Goal: Transaction & Acquisition: Register for event/course

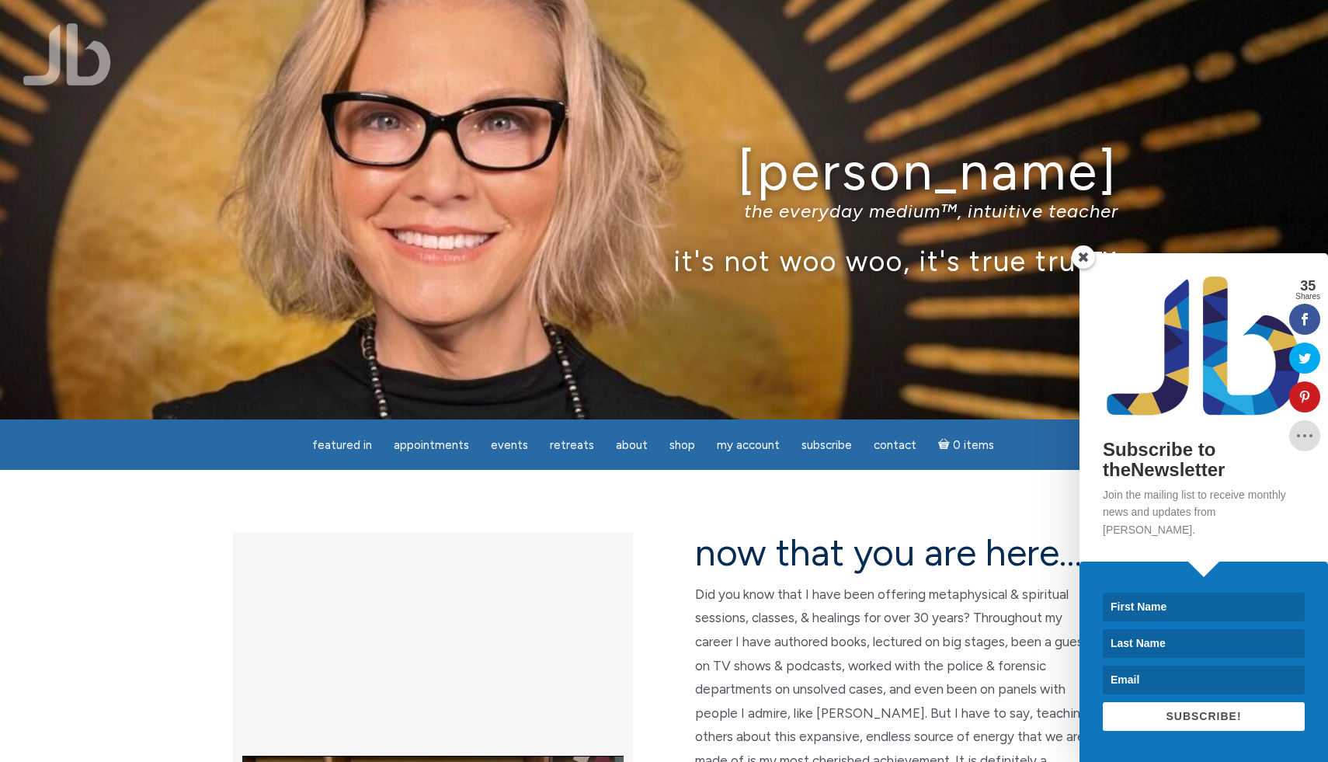
click at [1085, 269] on span at bounding box center [1082, 256] width 23 height 23
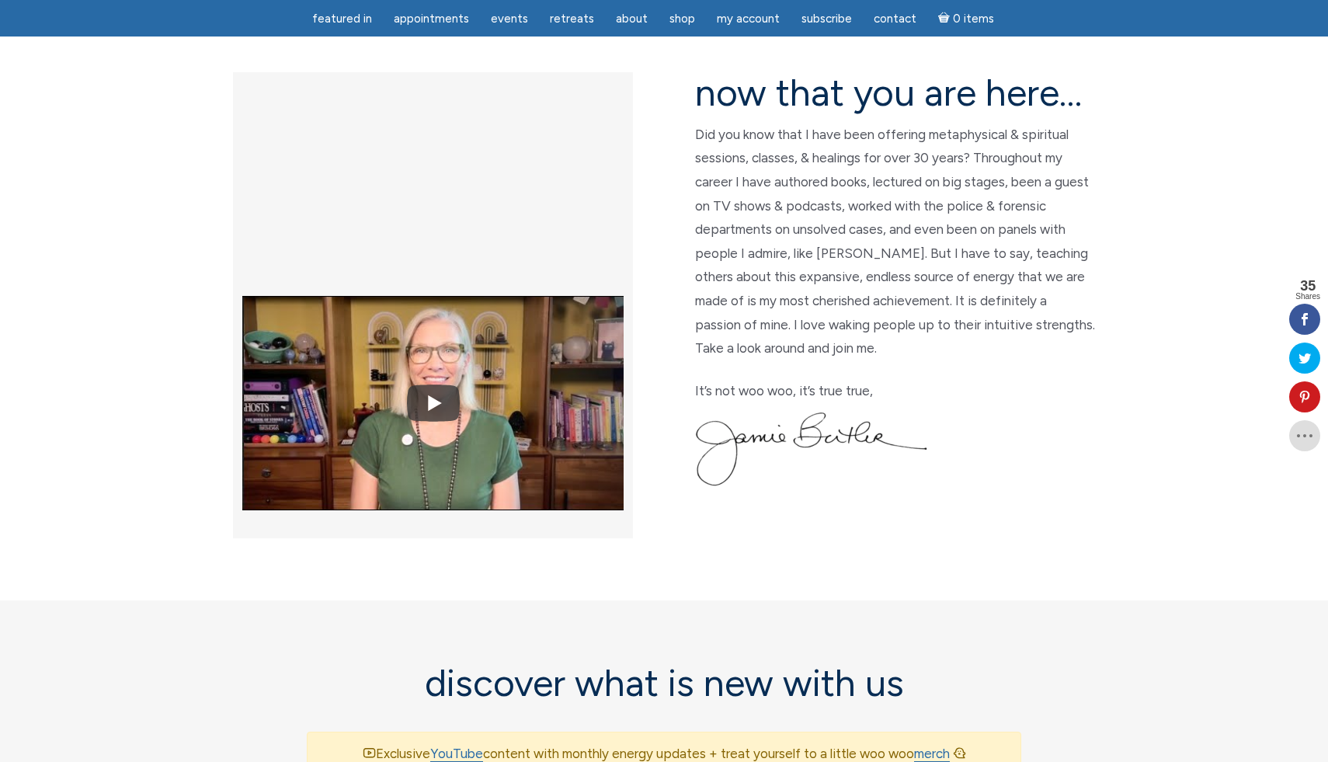
scroll to position [405, 0]
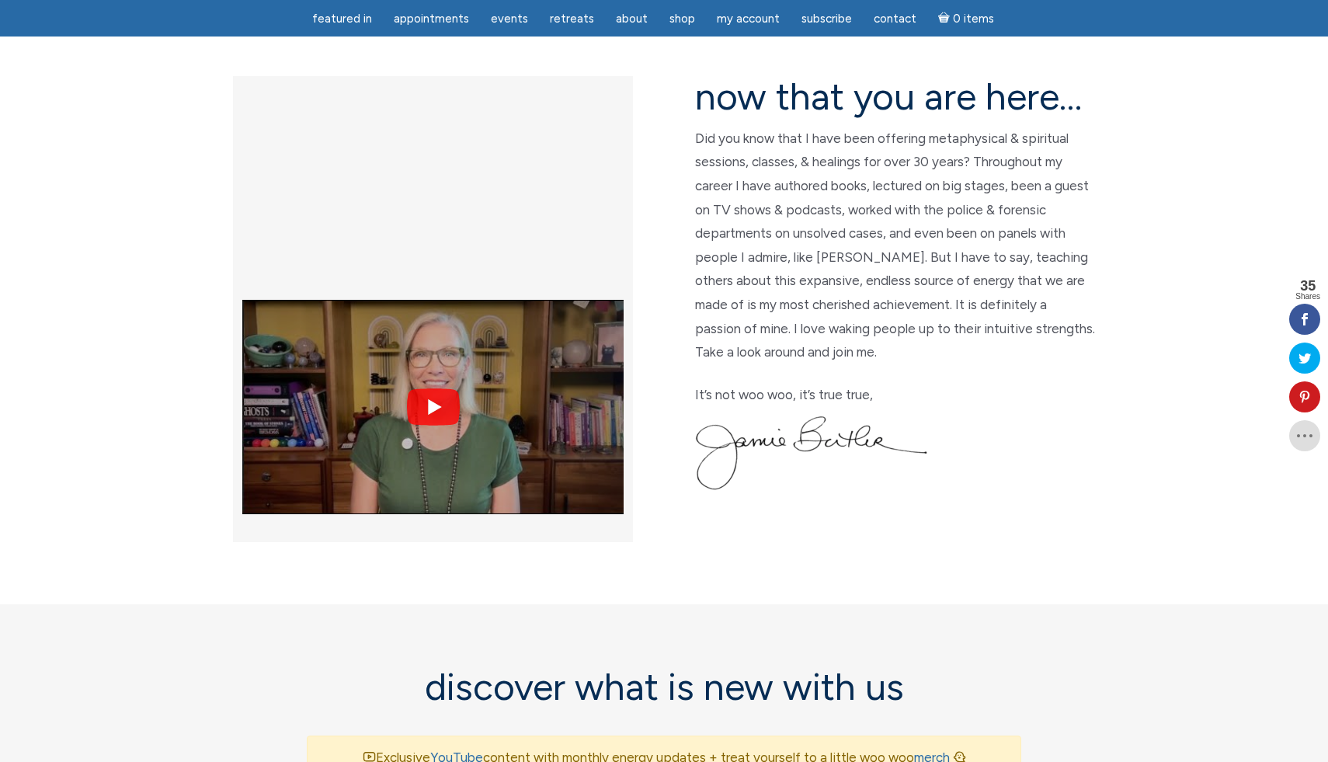
click at [432, 264] on img at bounding box center [432, 407] width 381 height 286
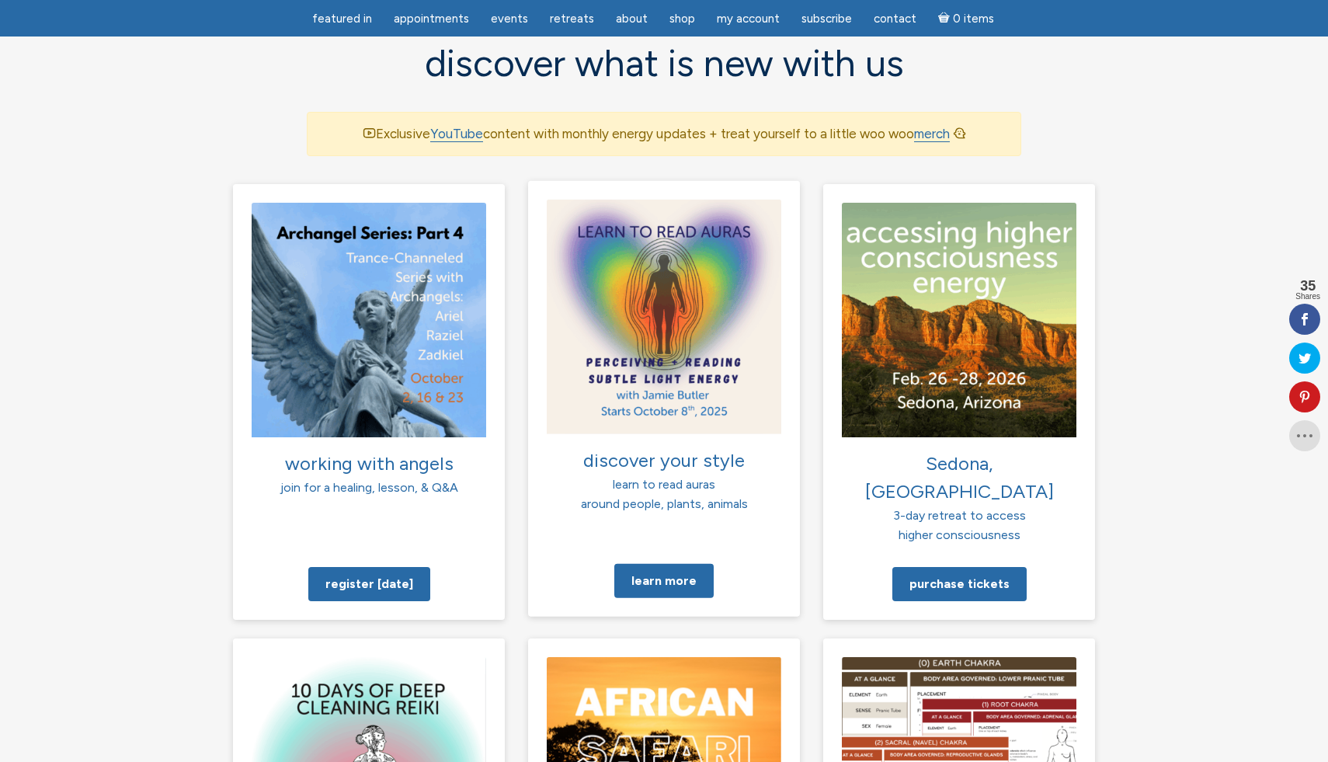
scroll to position [1031, 0]
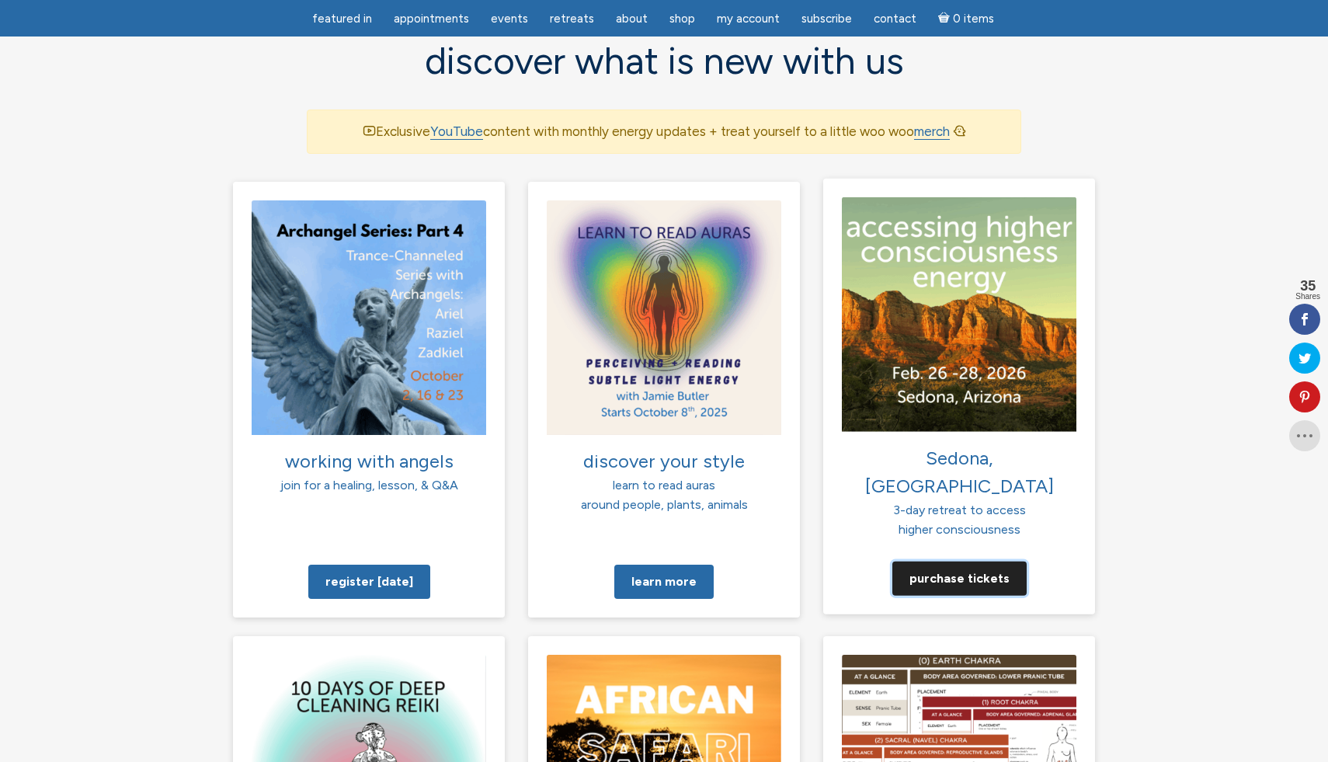
click at [954, 561] on link "Purchase tickets" at bounding box center [959, 578] width 134 height 34
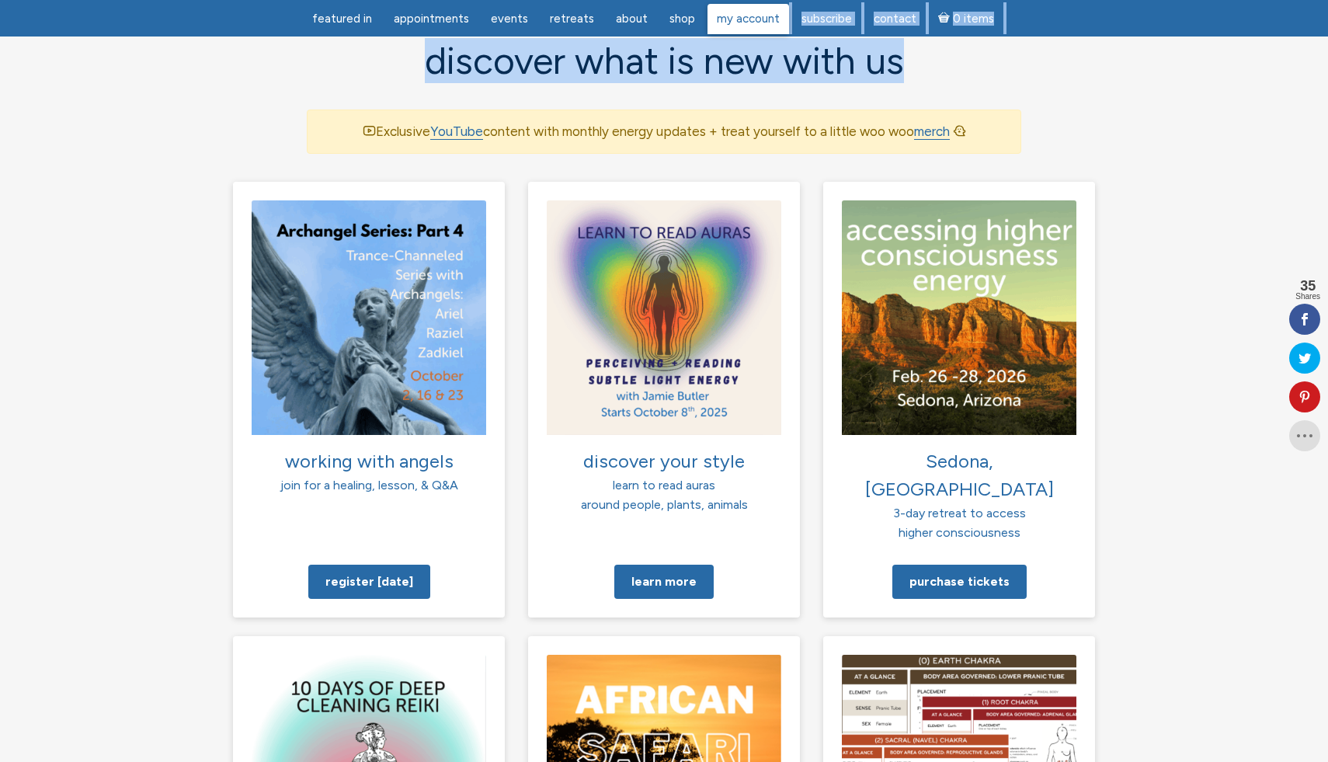
drag, startPoint x: 915, startPoint y: 59, endPoint x: 753, endPoint y: 32, distance: 164.5
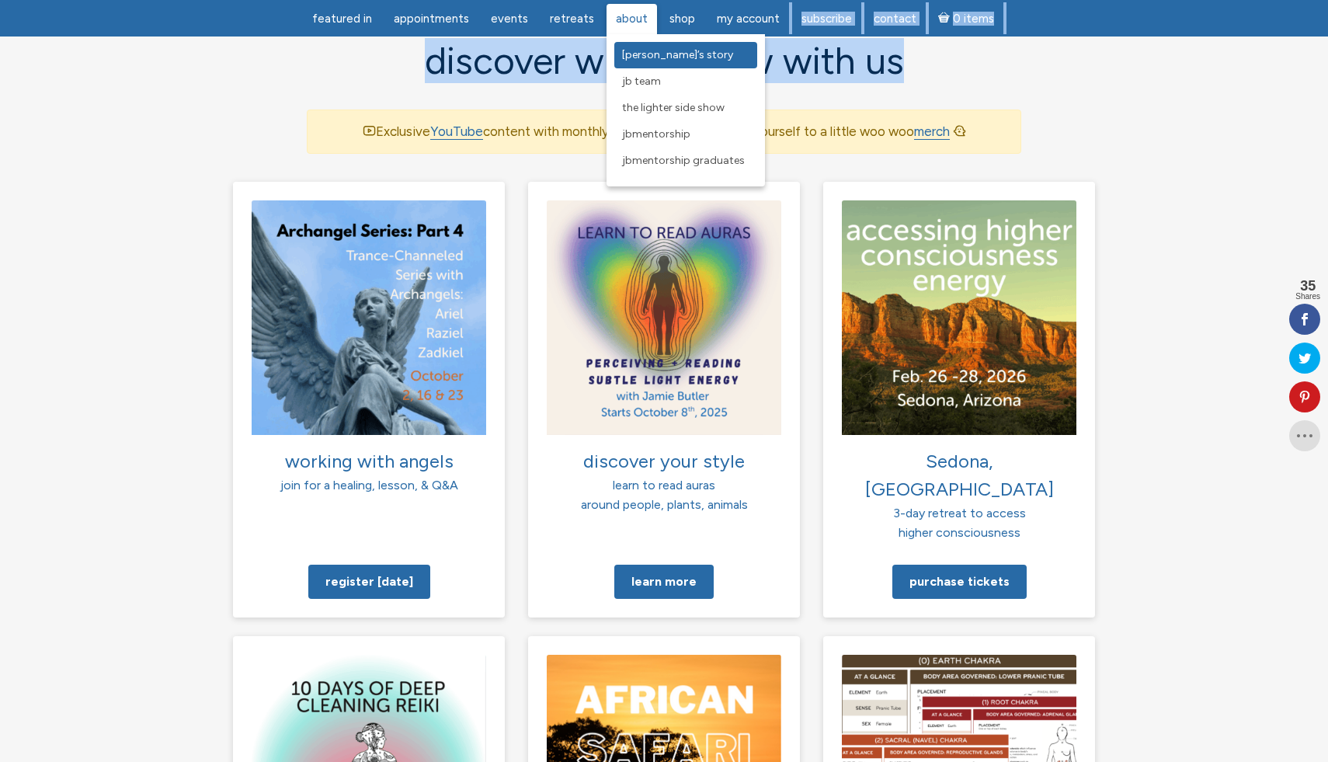
click at [623, 50] on span "[PERSON_NAME]’s Story" at bounding box center [677, 54] width 111 height 13
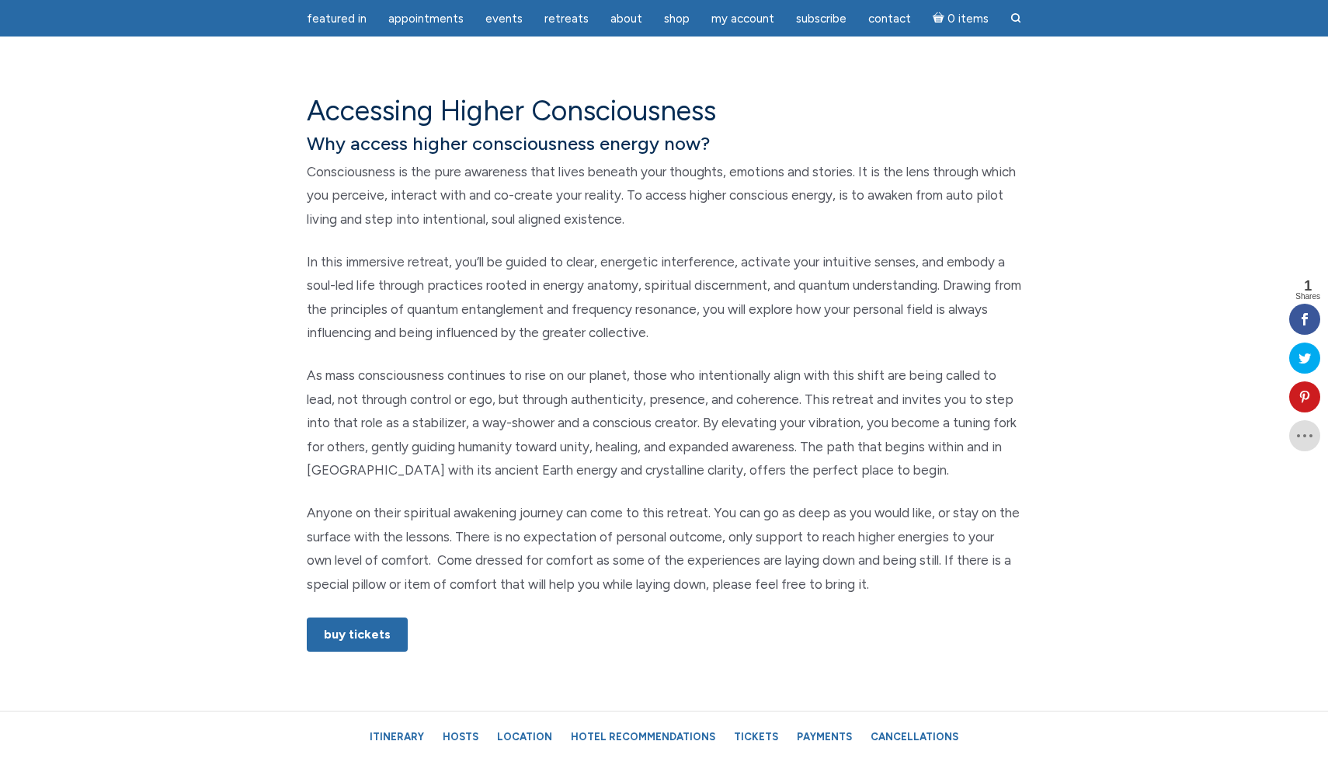
scroll to position [594, 0]
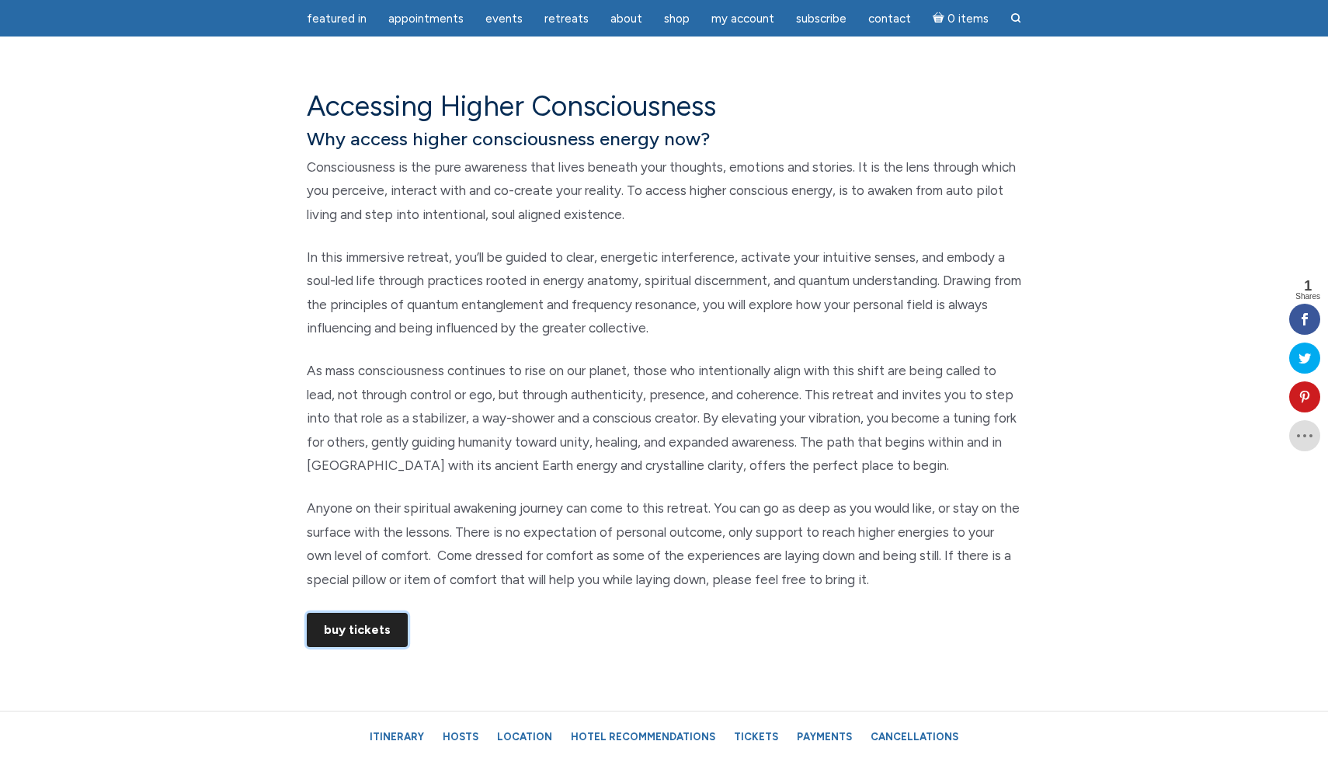
click at [383, 629] on link "Buy Tickets" at bounding box center [357, 630] width 101 height 34
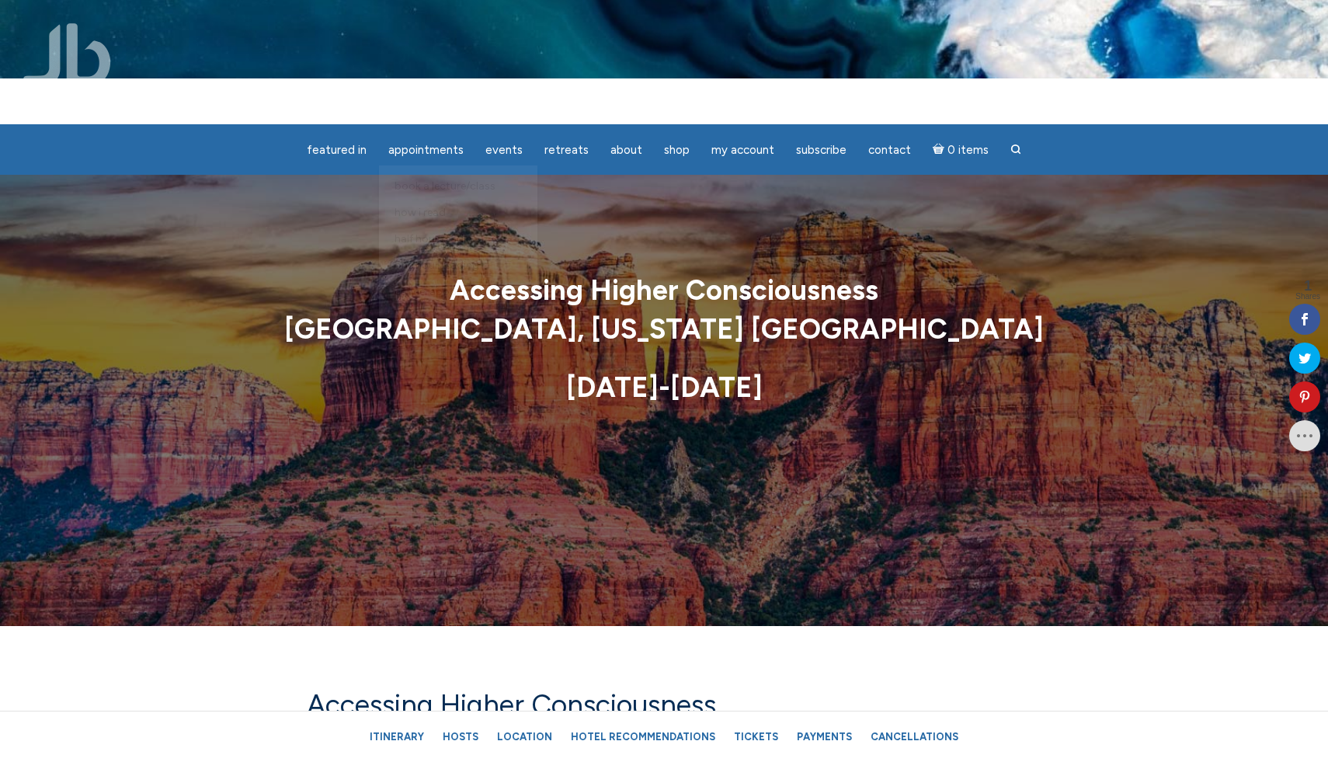
scroll to position [0, 0]
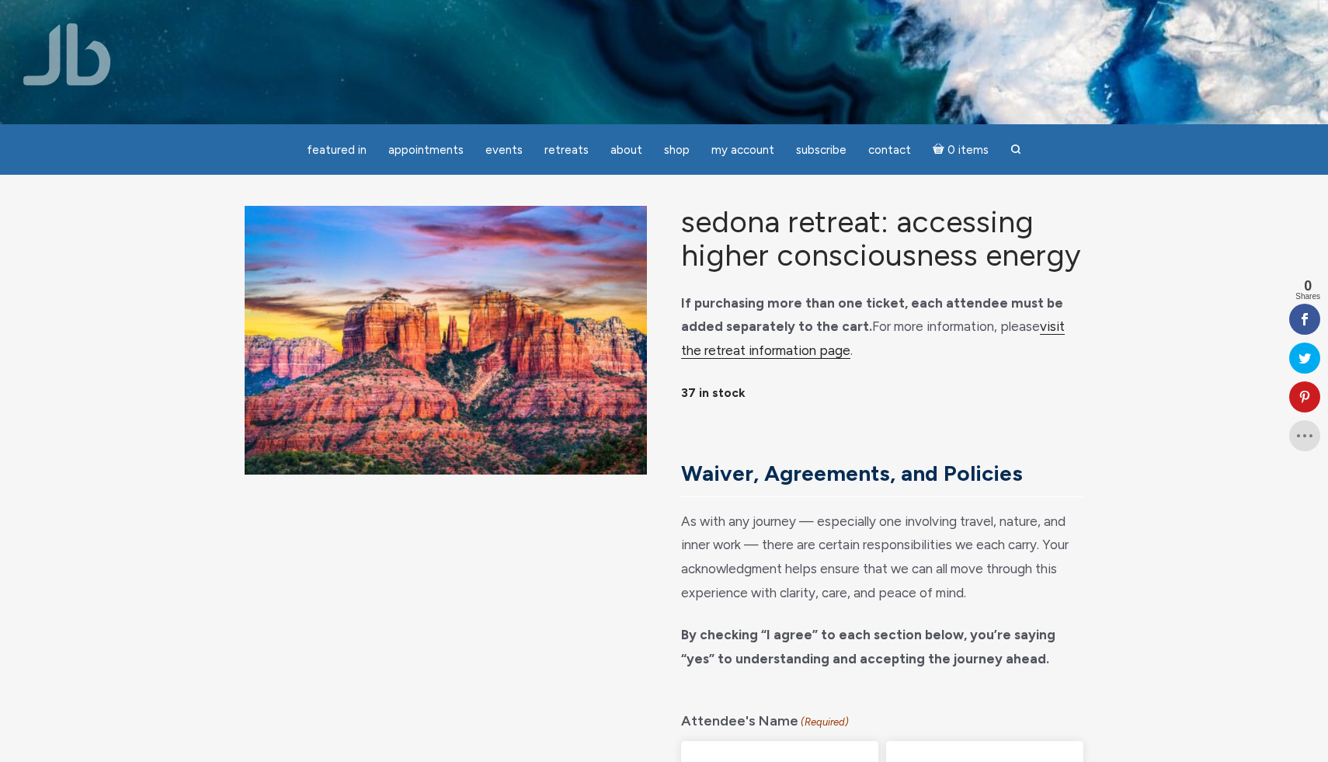
click at [765, 359] on link "visit the retreat information page" at bounding box center [873, 338] width 384 height 40
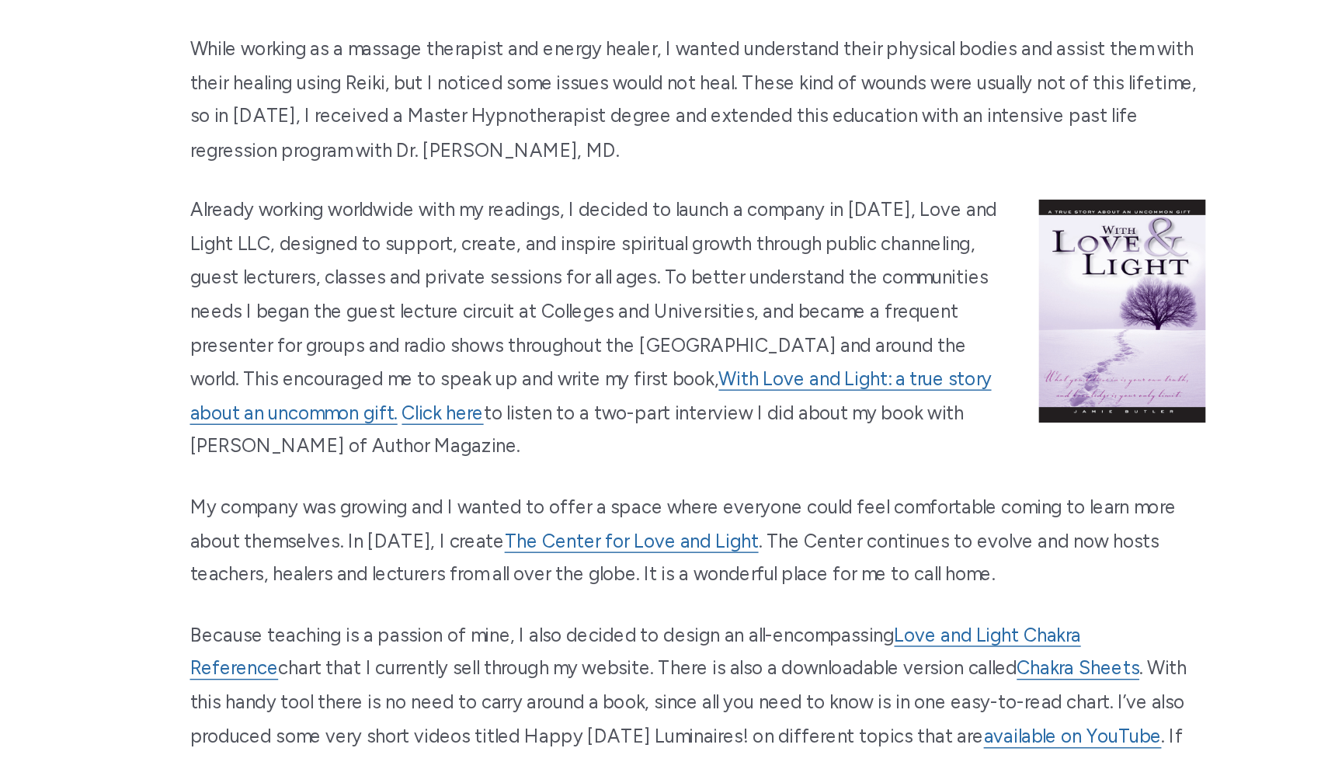
scroll to position [1030, 0]
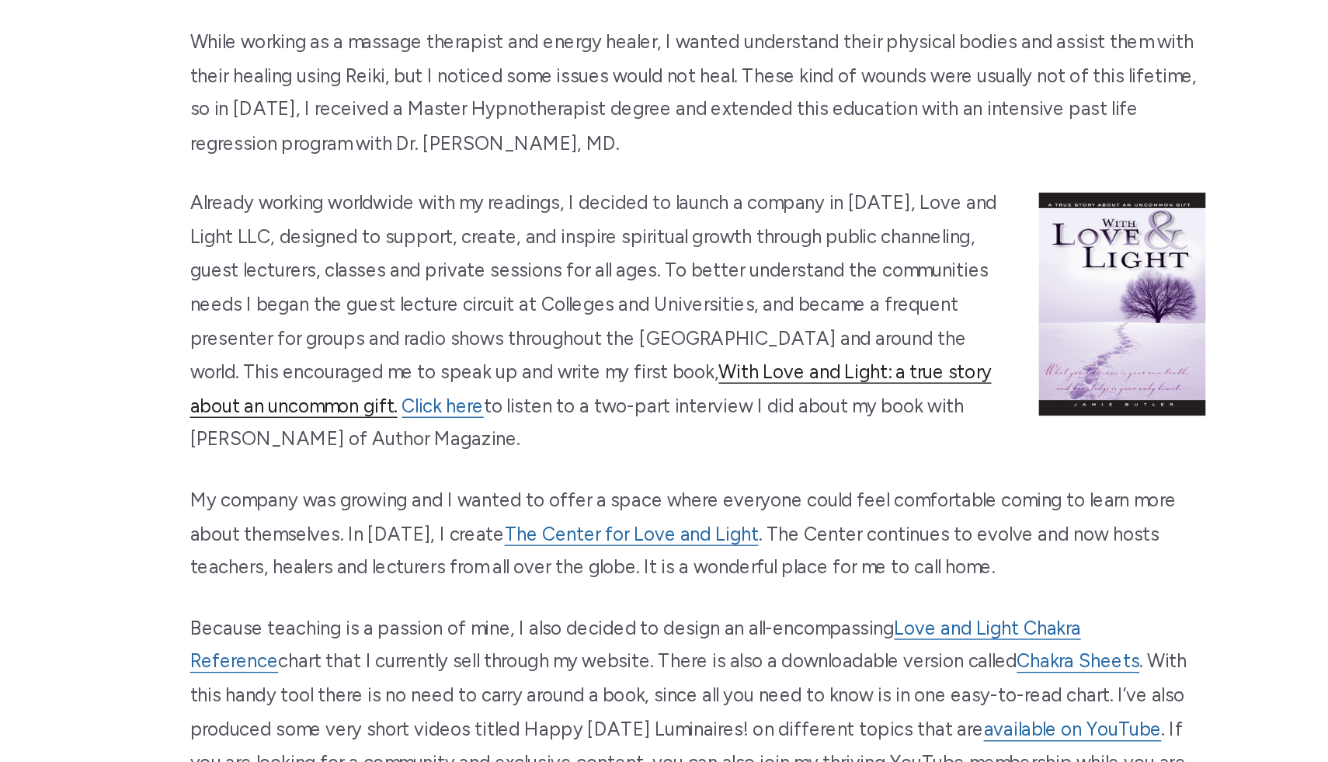
click at [750, 479] on link "With Love and Light: a true story about an uncommon gift." at bounding box center [589, 499] width 564 height 40
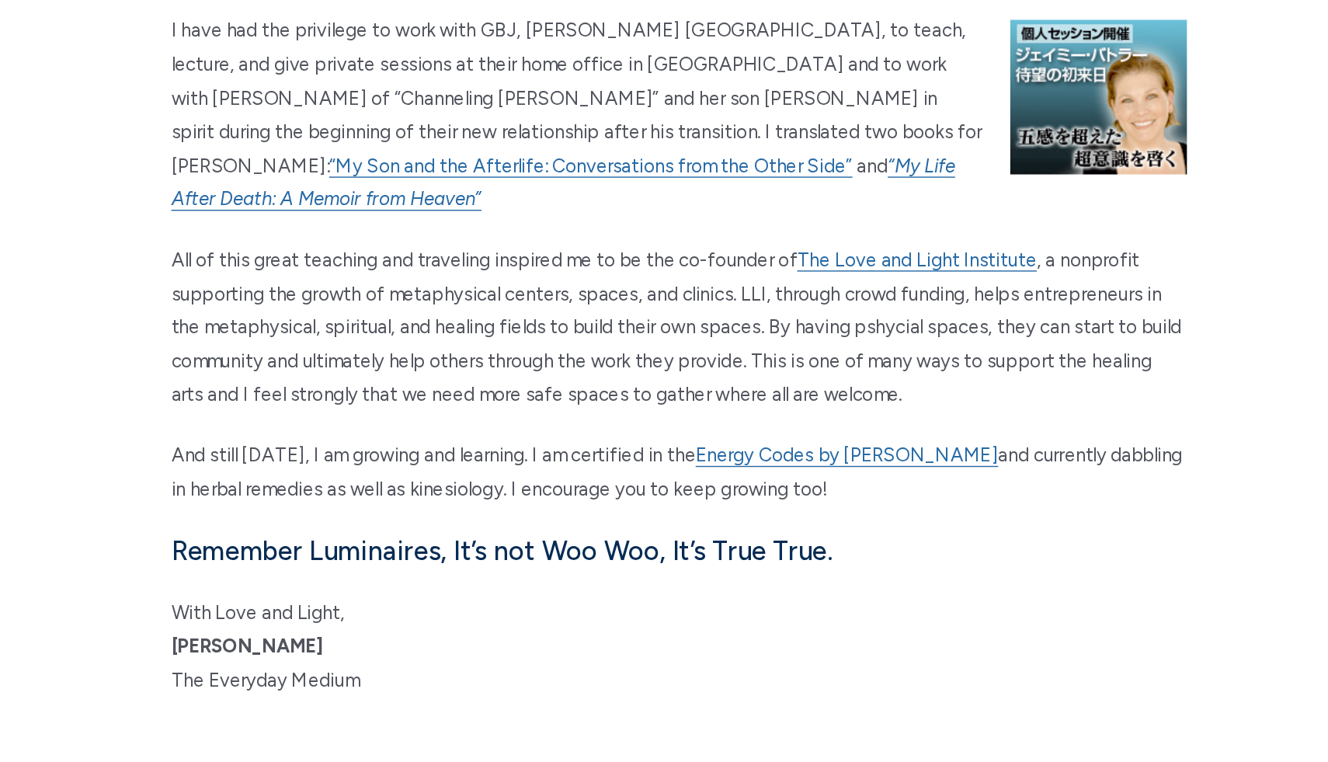
scroll to position [1614, 0]
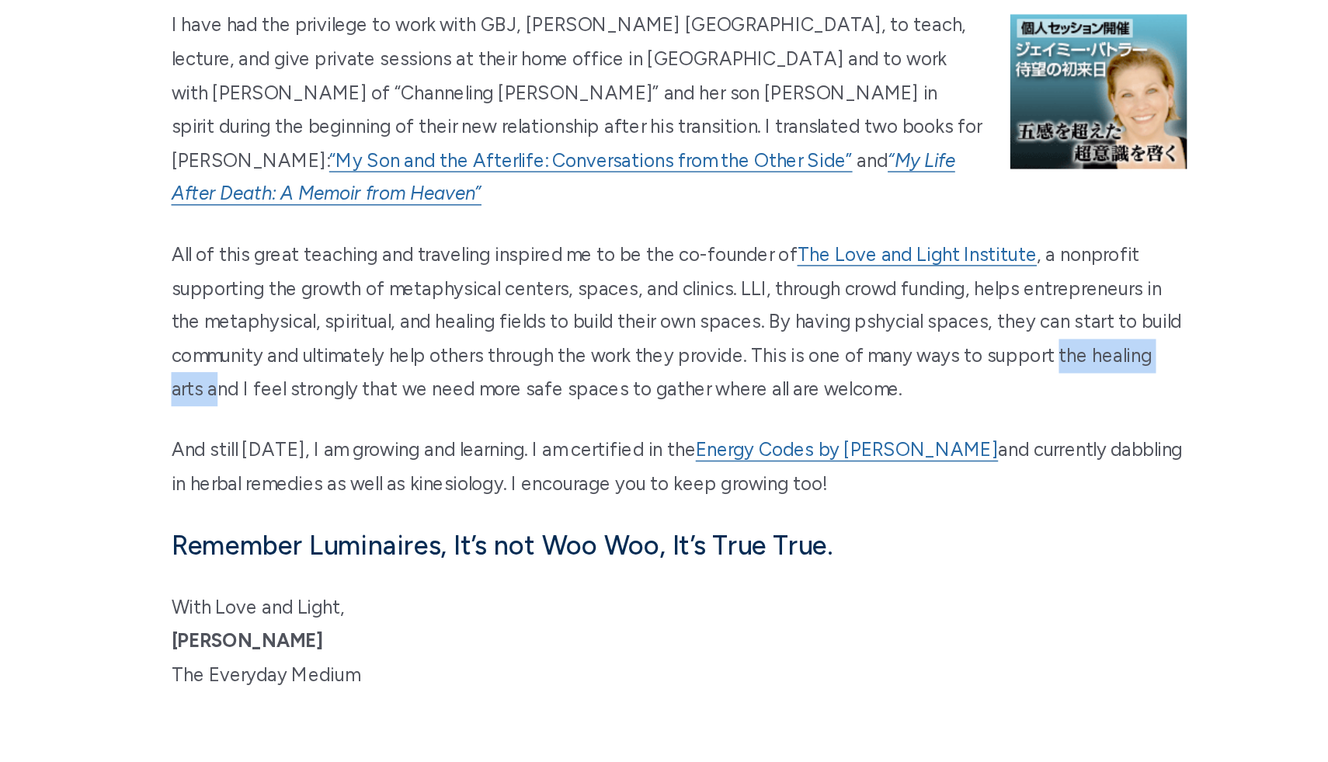
drag, startPoint x: 933, startPoint y: 401, endPoint x: 340, endPoint y: 421, distance: 593.5
click at [340, 421] on p "All of this great teaching and traveling inspired me to be the co-founder of Th…" at bounding box center [664, 452] width 714 height 119
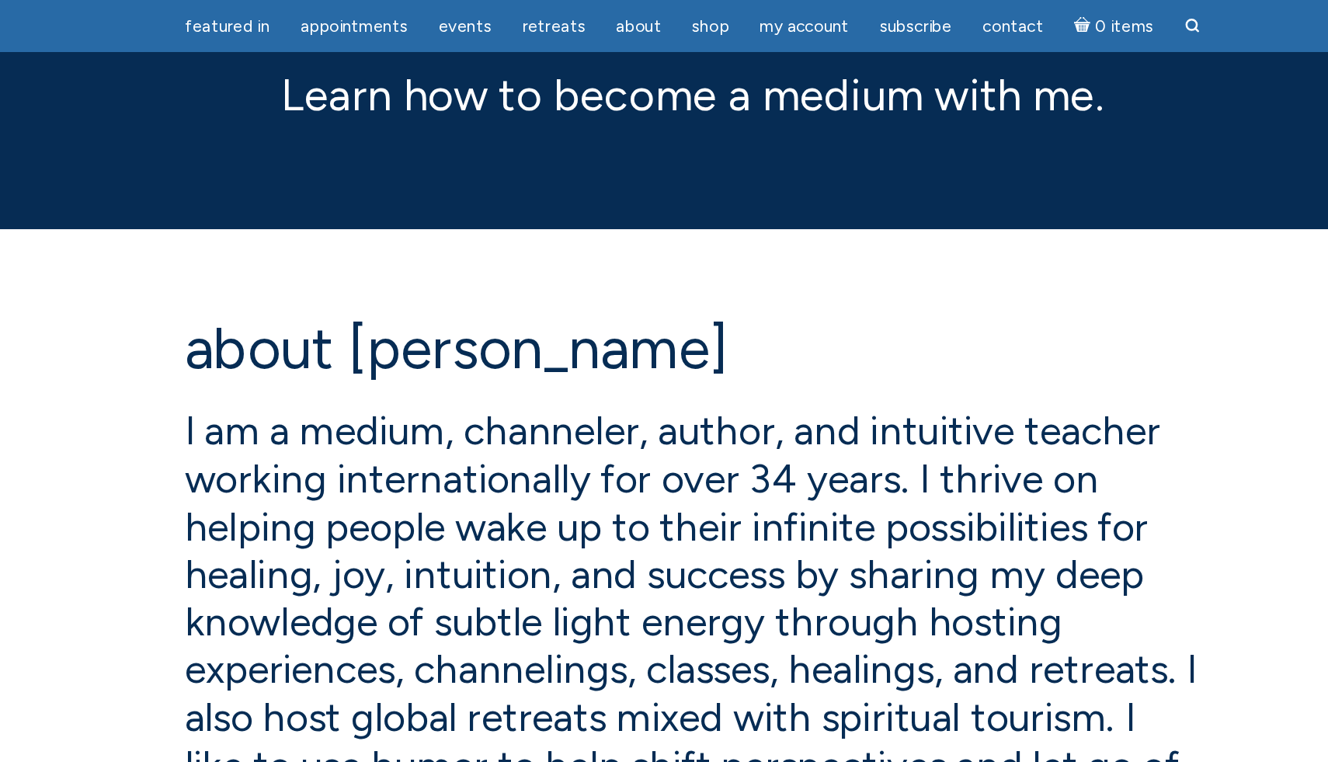
scroll to position [0, 0]
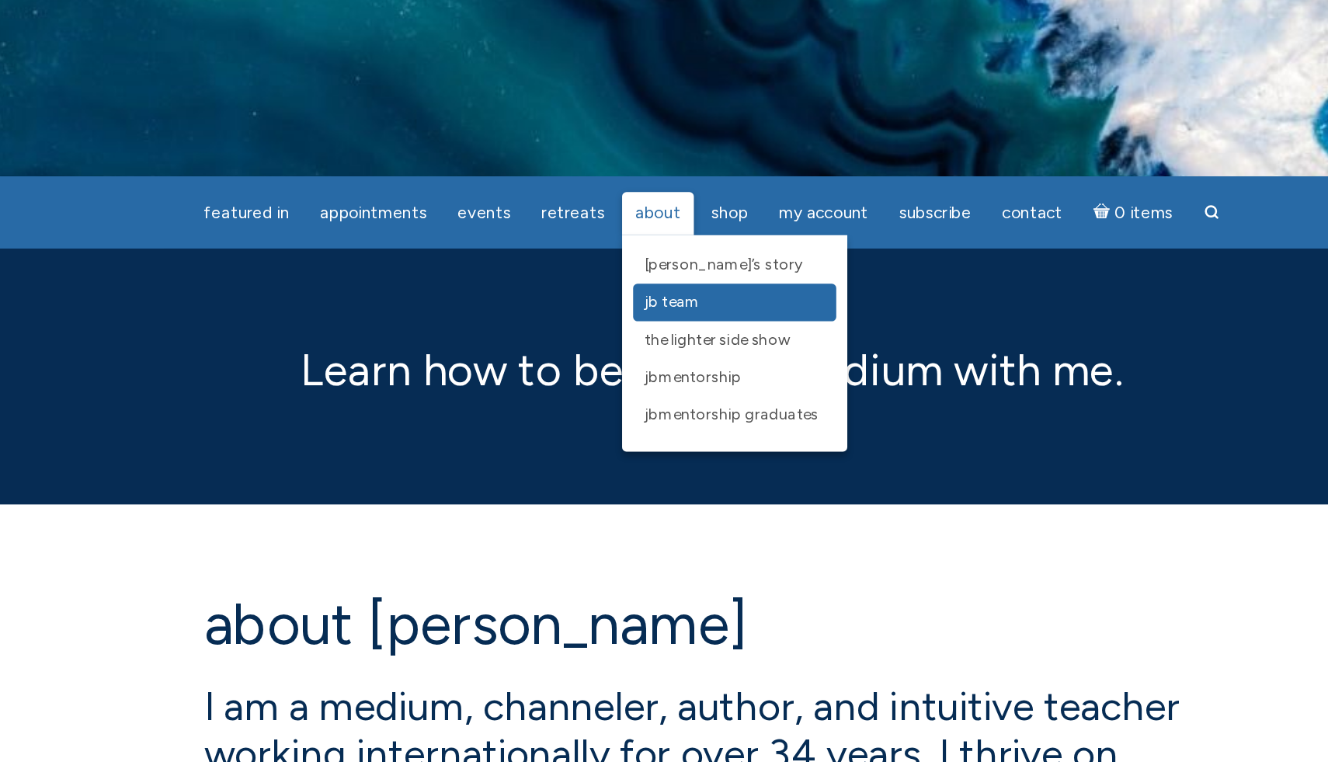
click at [626, 214] on span "JB Team" at bounding box center [635, 212] width 39 height 13
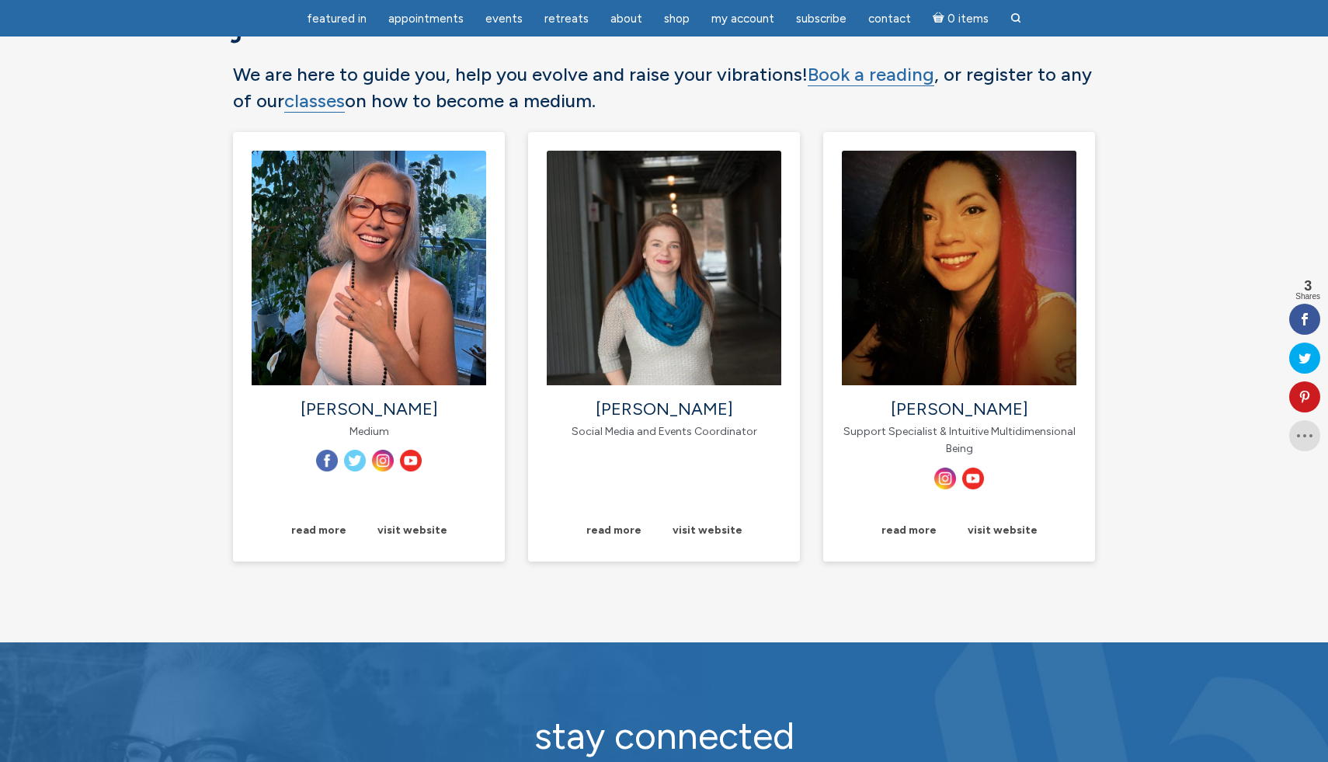
scroll to position [189, 0]
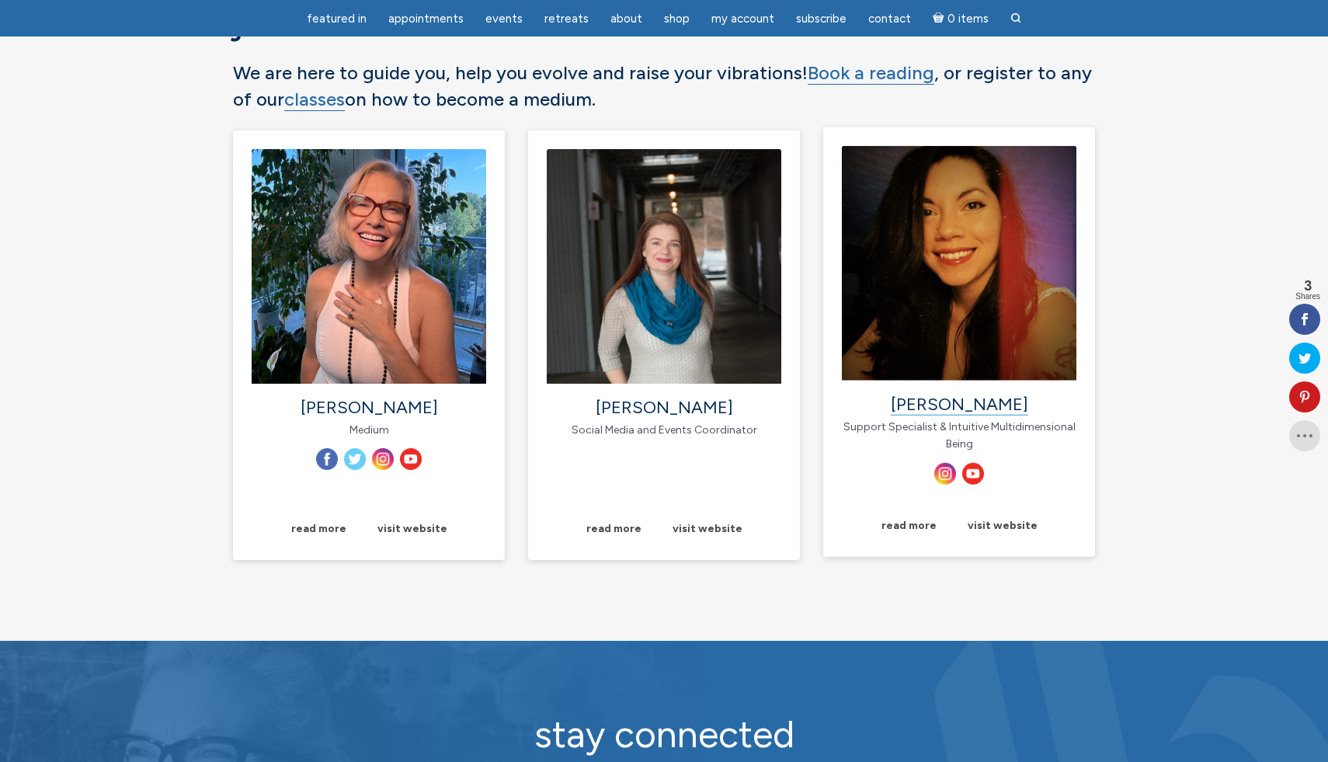
click at [978, 397] on link "Sara Reheis" at bounding box center [959, 405] width 137 height 22
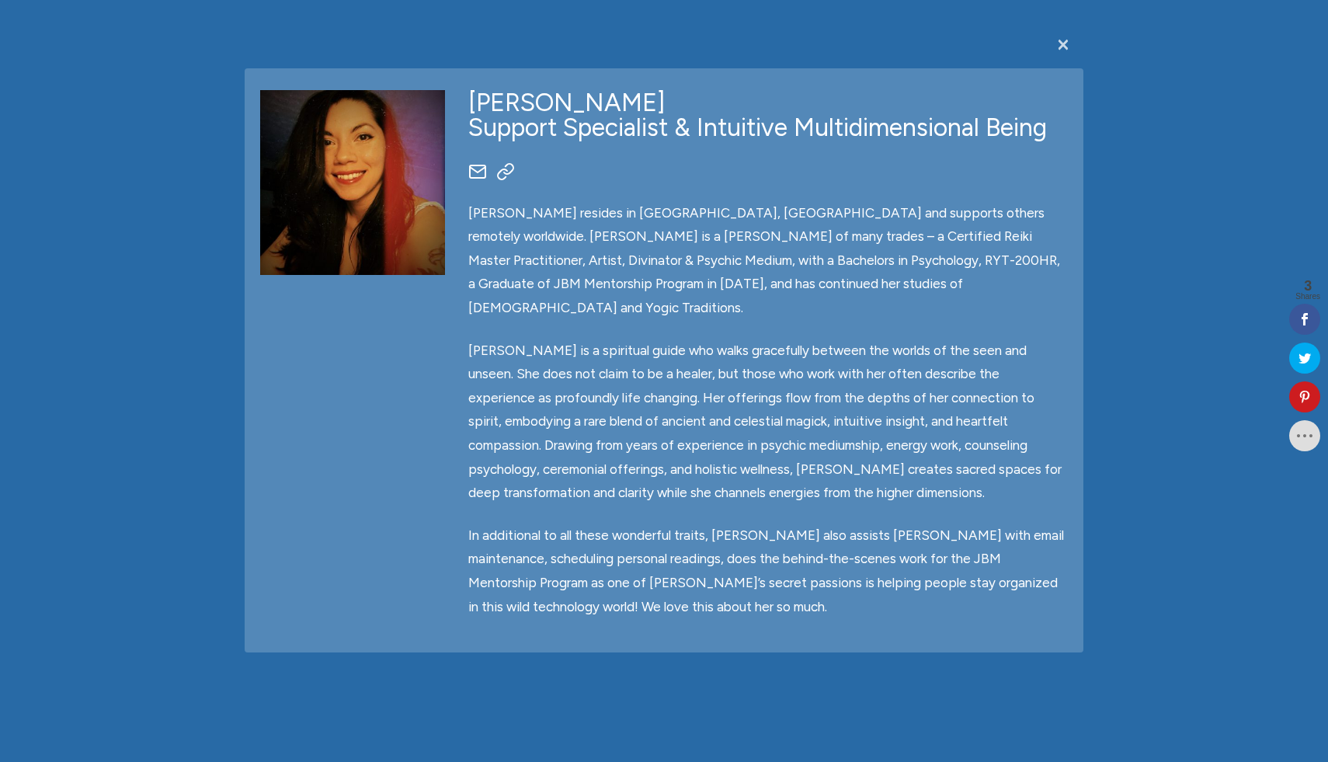
click at [1069, 45] on span "×" at bounding box center [1063, 44] width 16 height 30
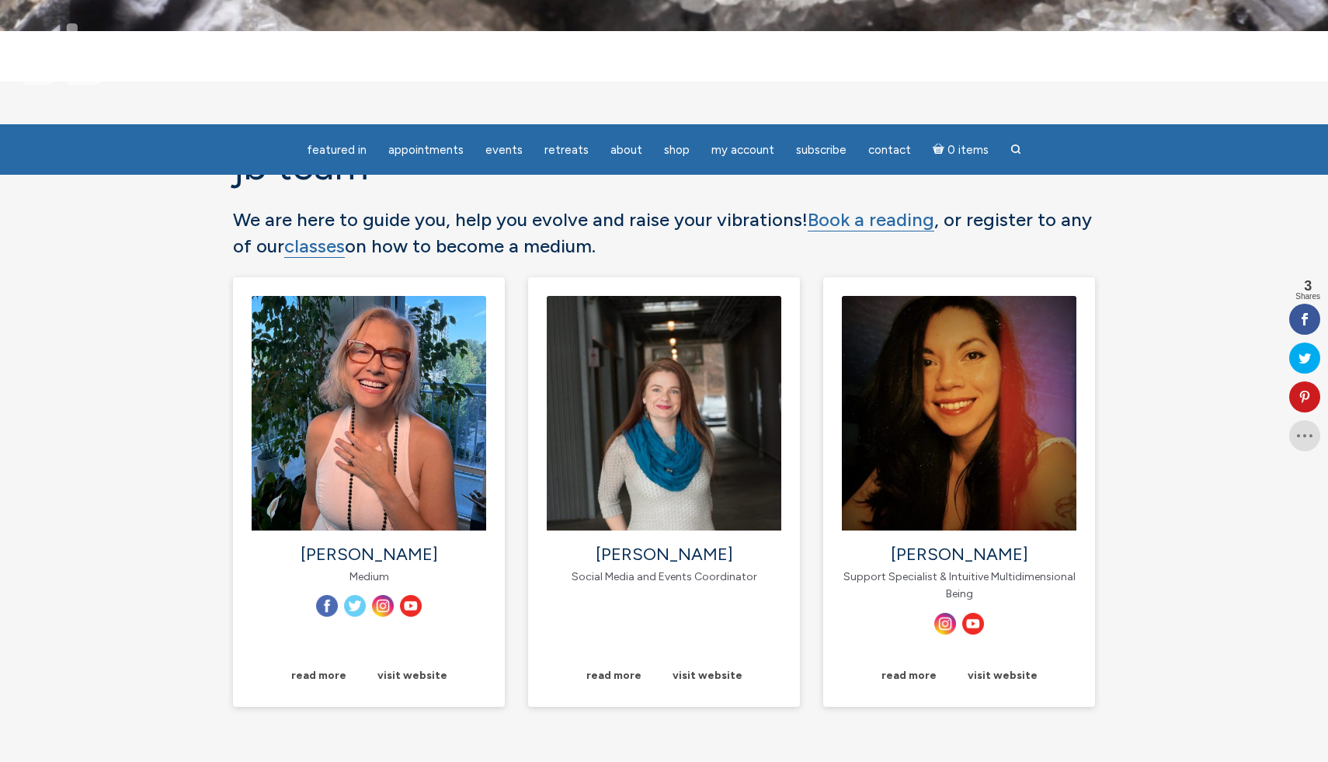
scroll to position [0, 0]
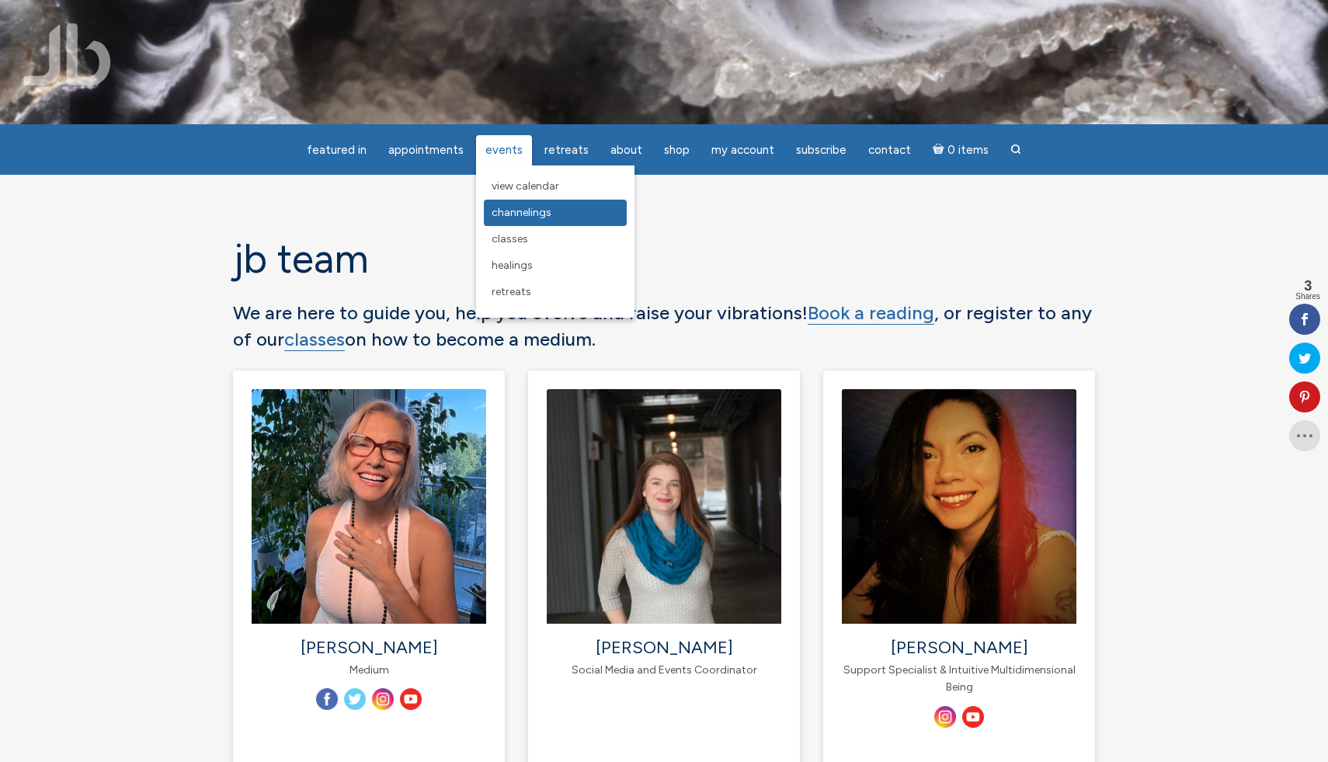
click at [543, 213] on span "Channelings" at bounding box center [521, 212] width 60 height 13
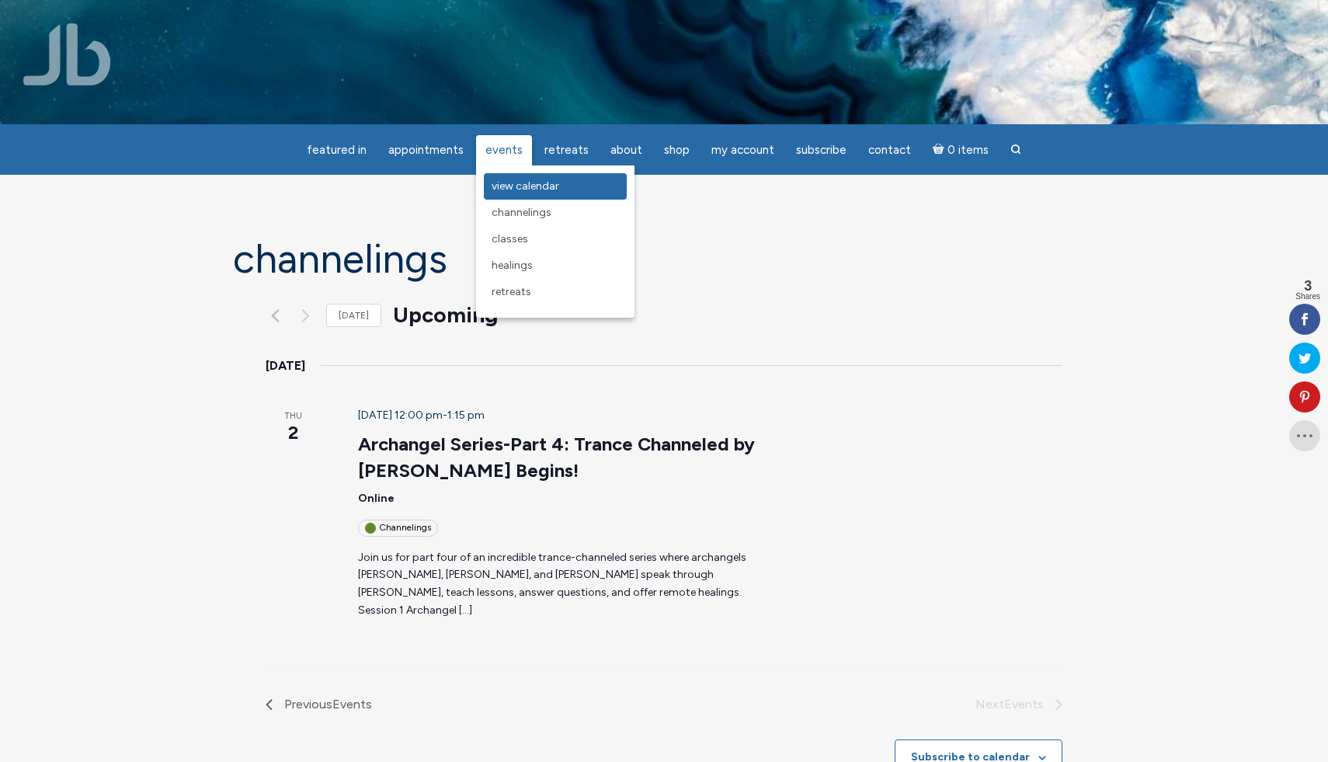
click at [509, 179] on link "View Calendar" at bounding box center [555, 186] width 143 height 26
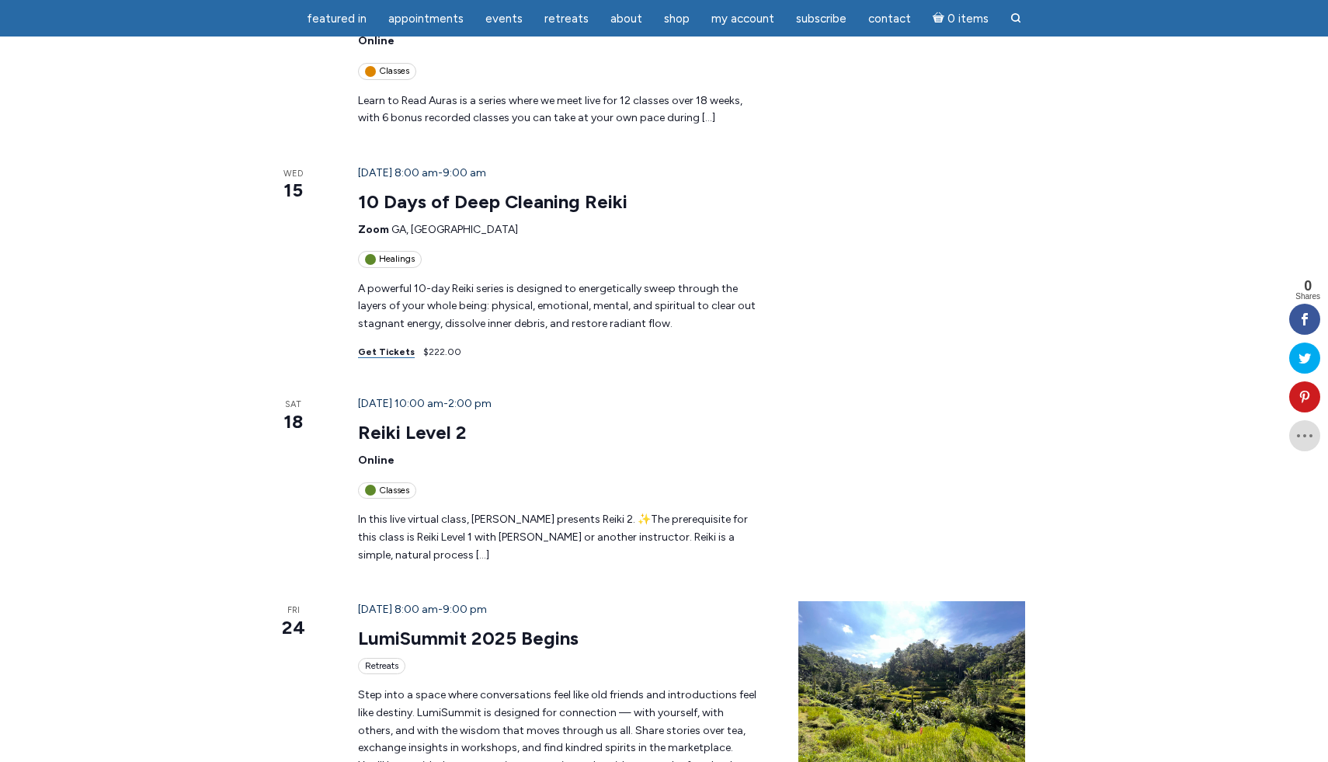
scroll to position [1134, 0]
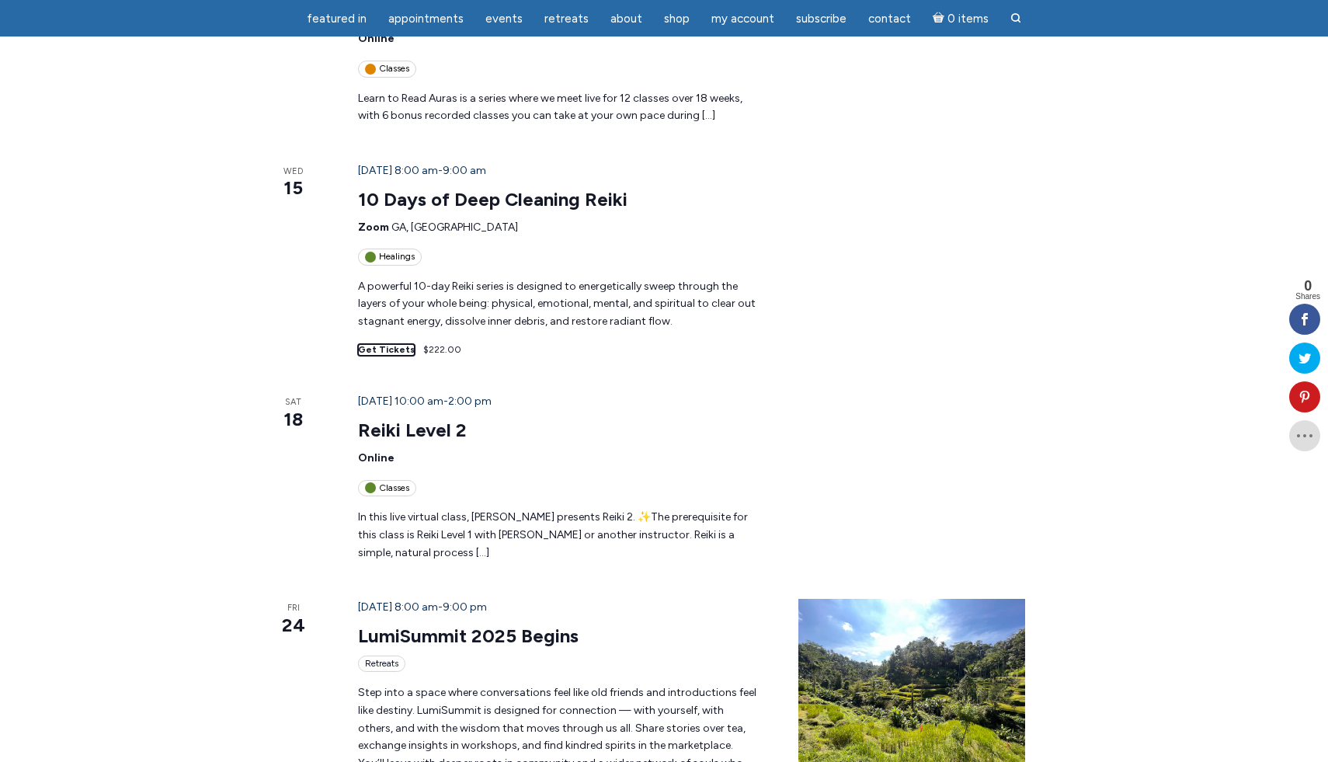
click at [368, 344] on link "Get Tickets" at bounding box center [386, 350] width 57 height 12
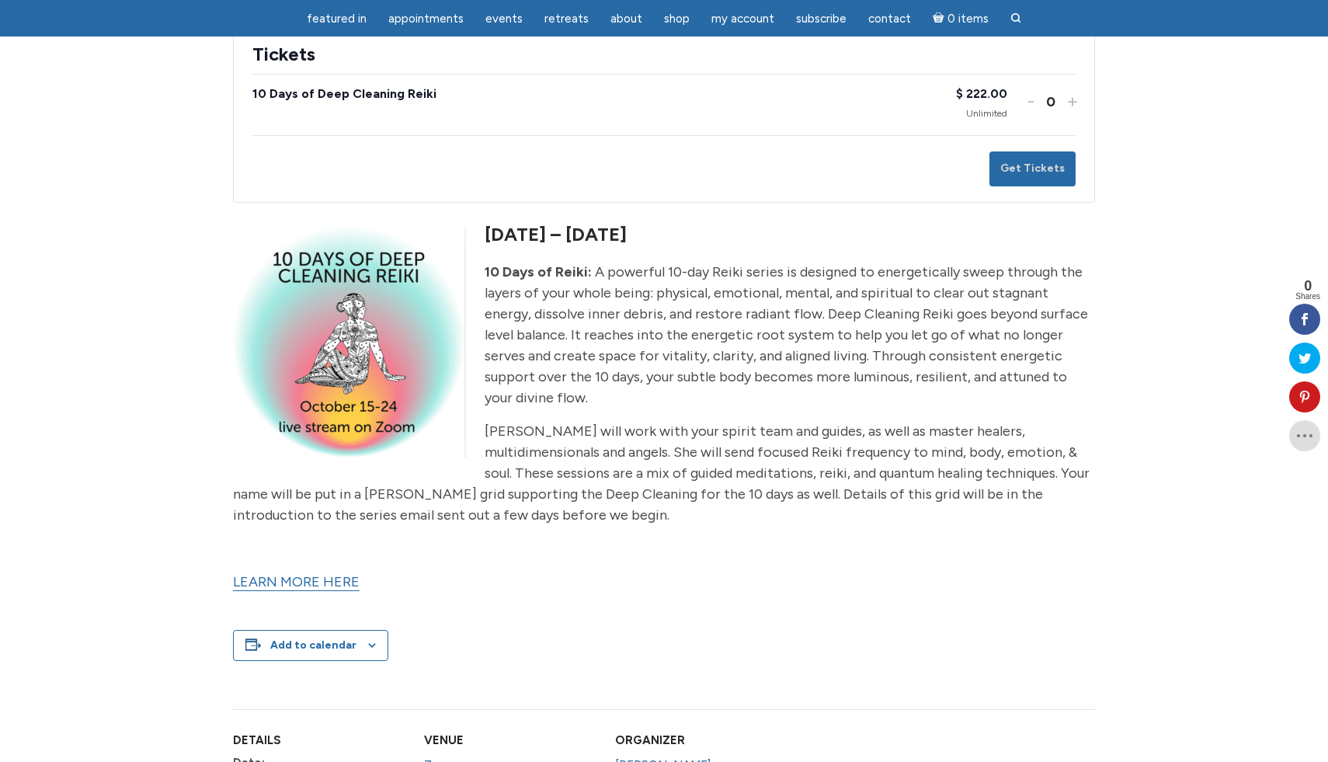
scroll to position [328, 0]
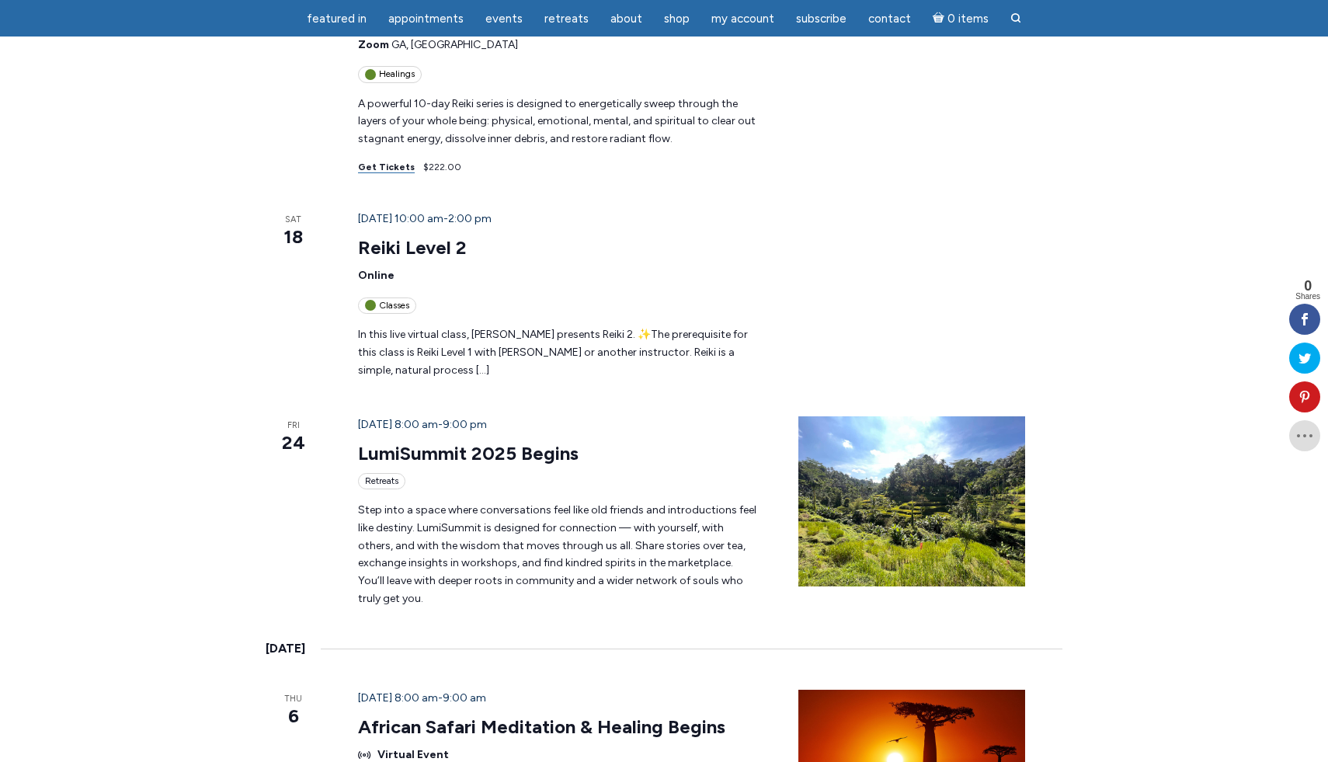
scroll to position [1318, 0]
click at [359, 471] on div "Retreats" at bounding box center [381, 479] width 47 height 16
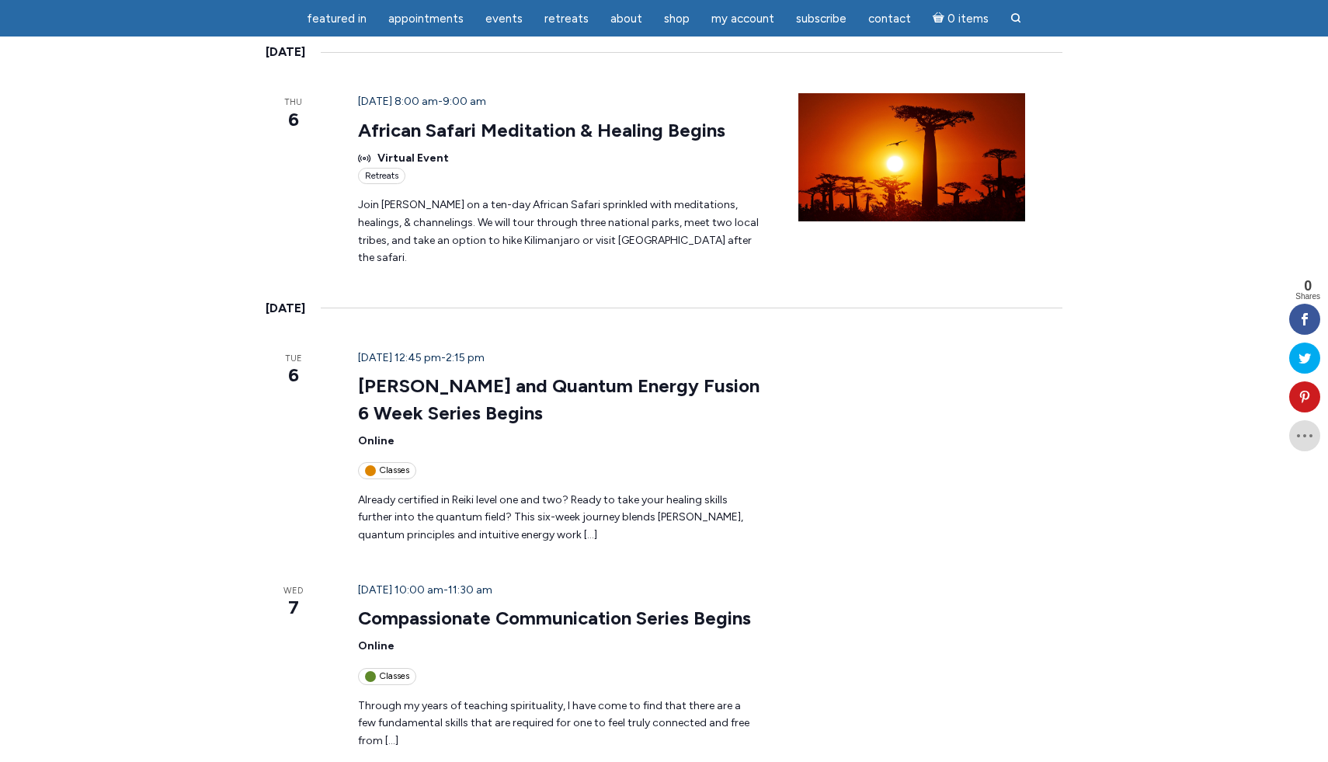
scroll to position [1915, 0]
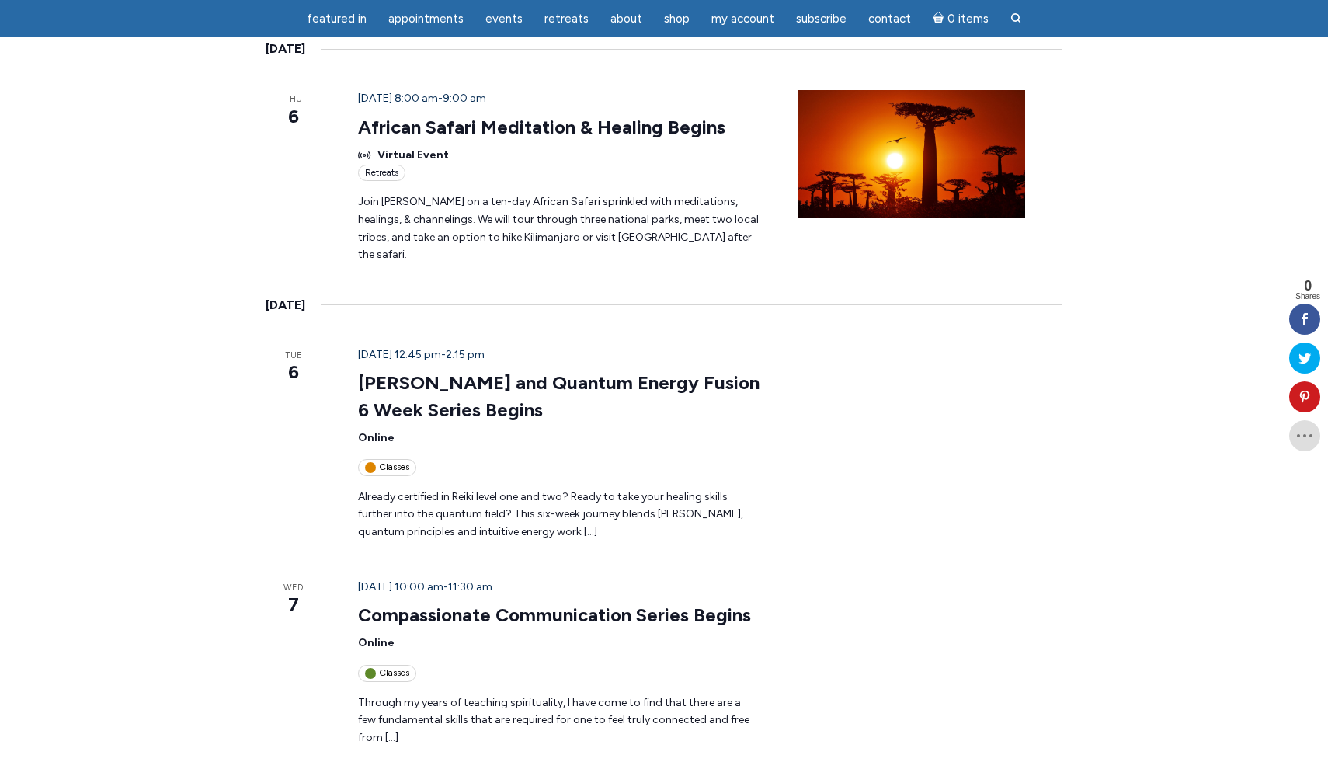
click at [365, 668] on span "\a\9\9\9List of Events\9\9\9" at bounding box center [370, 673] width 11 height 11
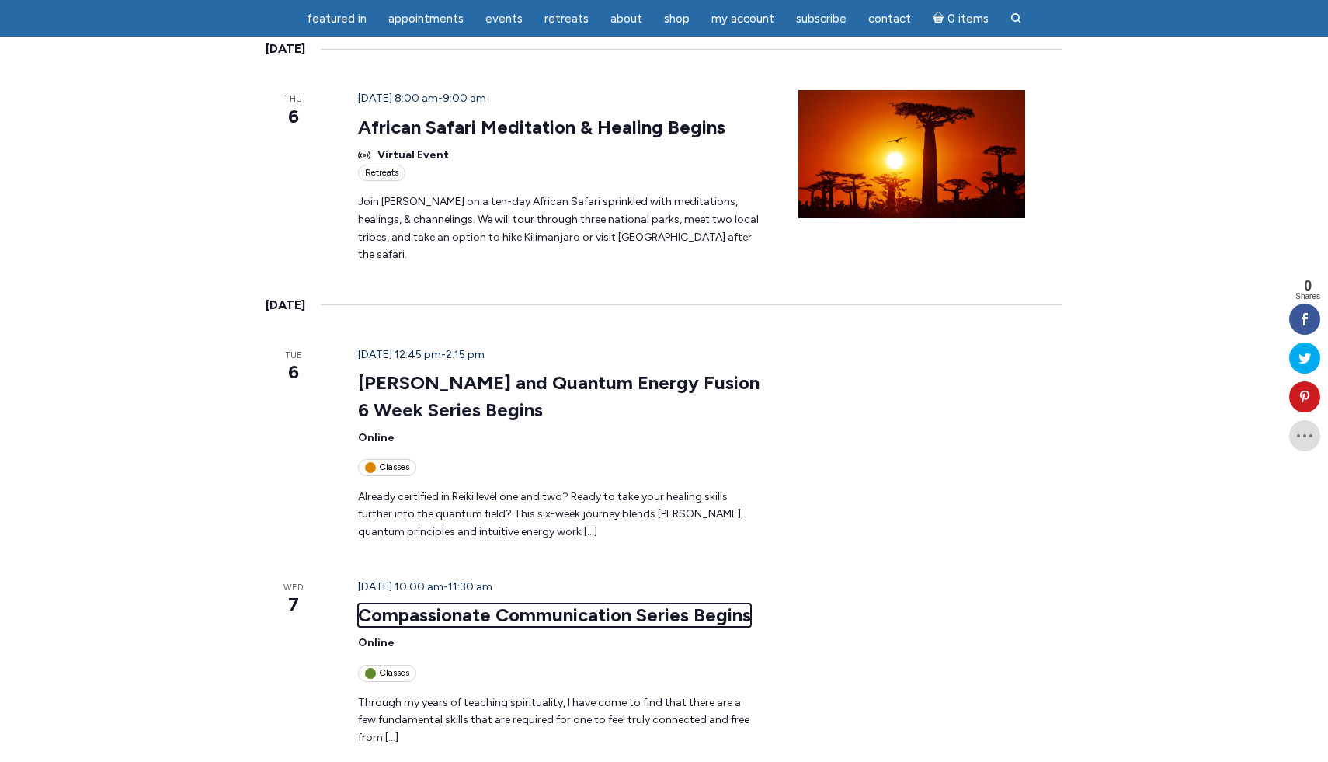
click at [532, 603] on link "Compassionate Communication Series Begins" at bounding box center [554, 614] width 393 height 23
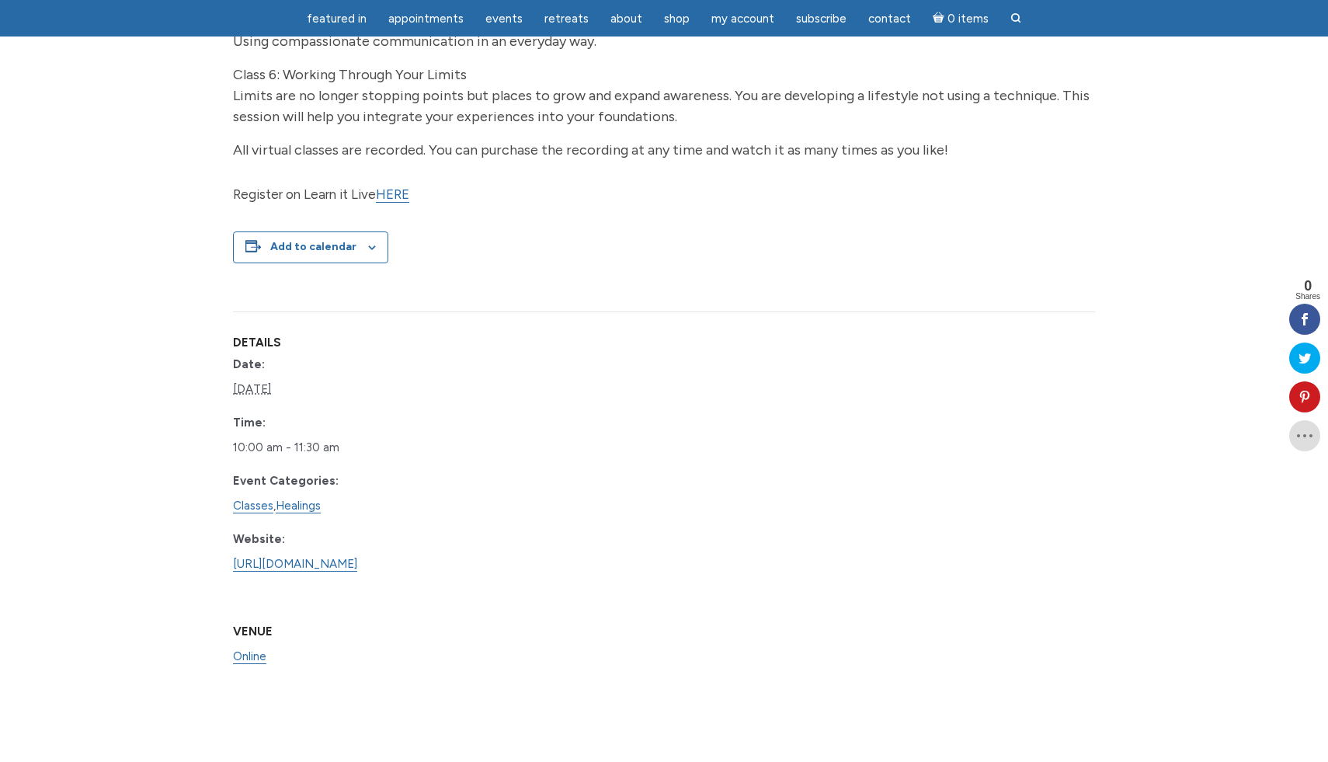
scroll to position [996, 0]
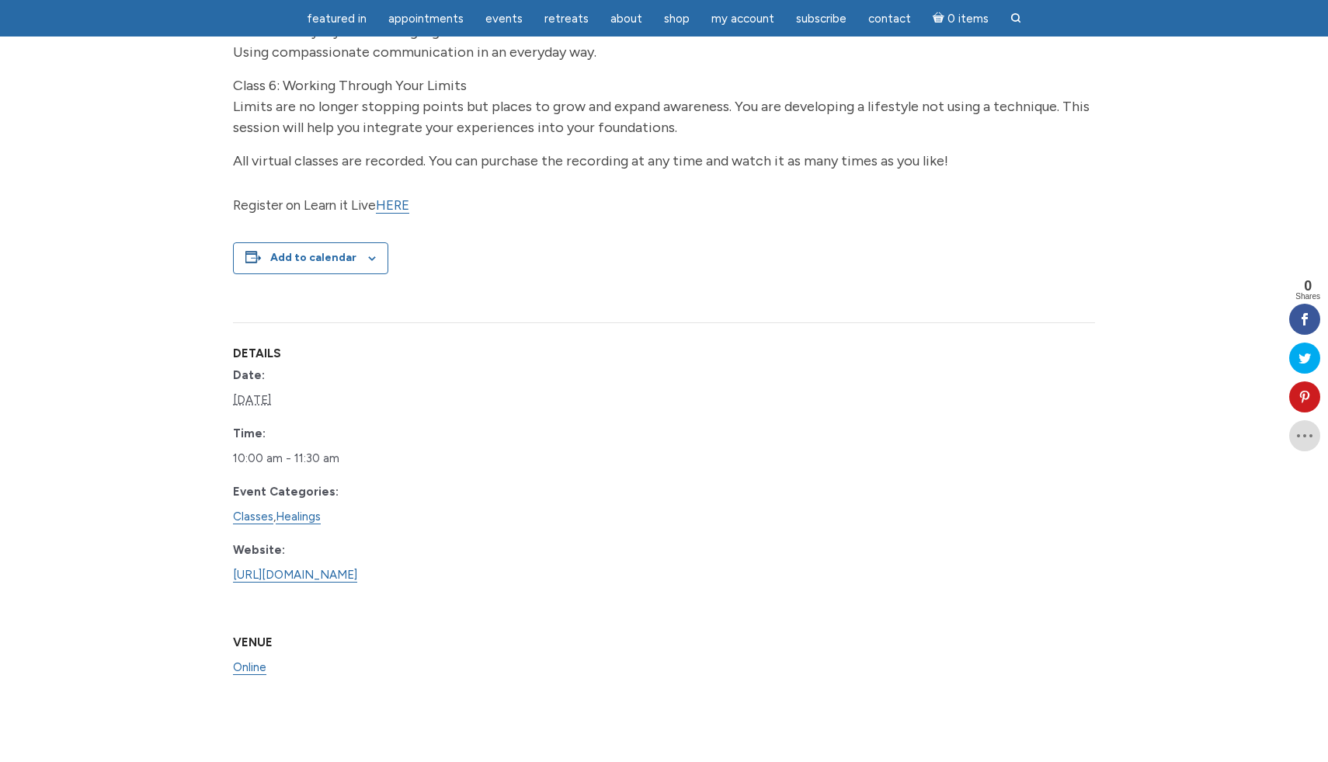
click at [394, 214] on link "HERE" at bounding box center [392, 205] width 33 height 16
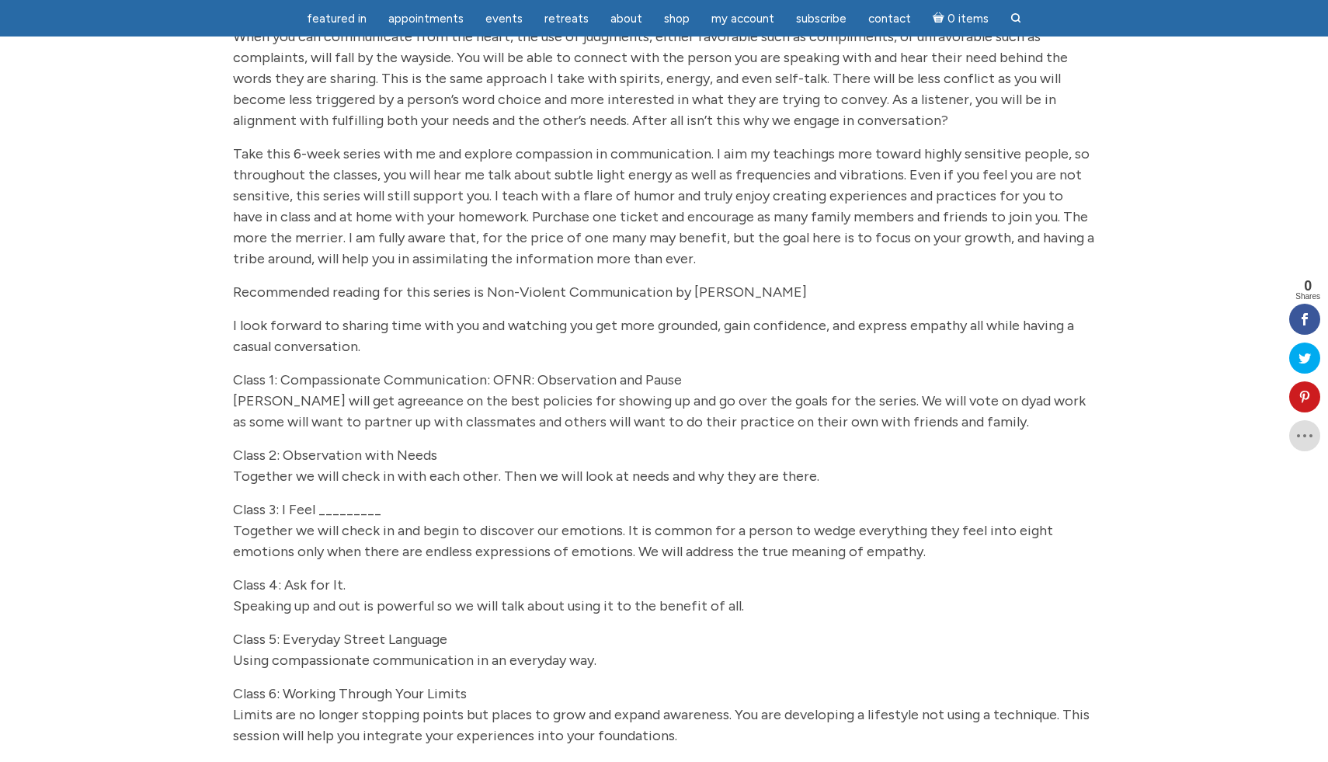
scroll to position [389, 0]
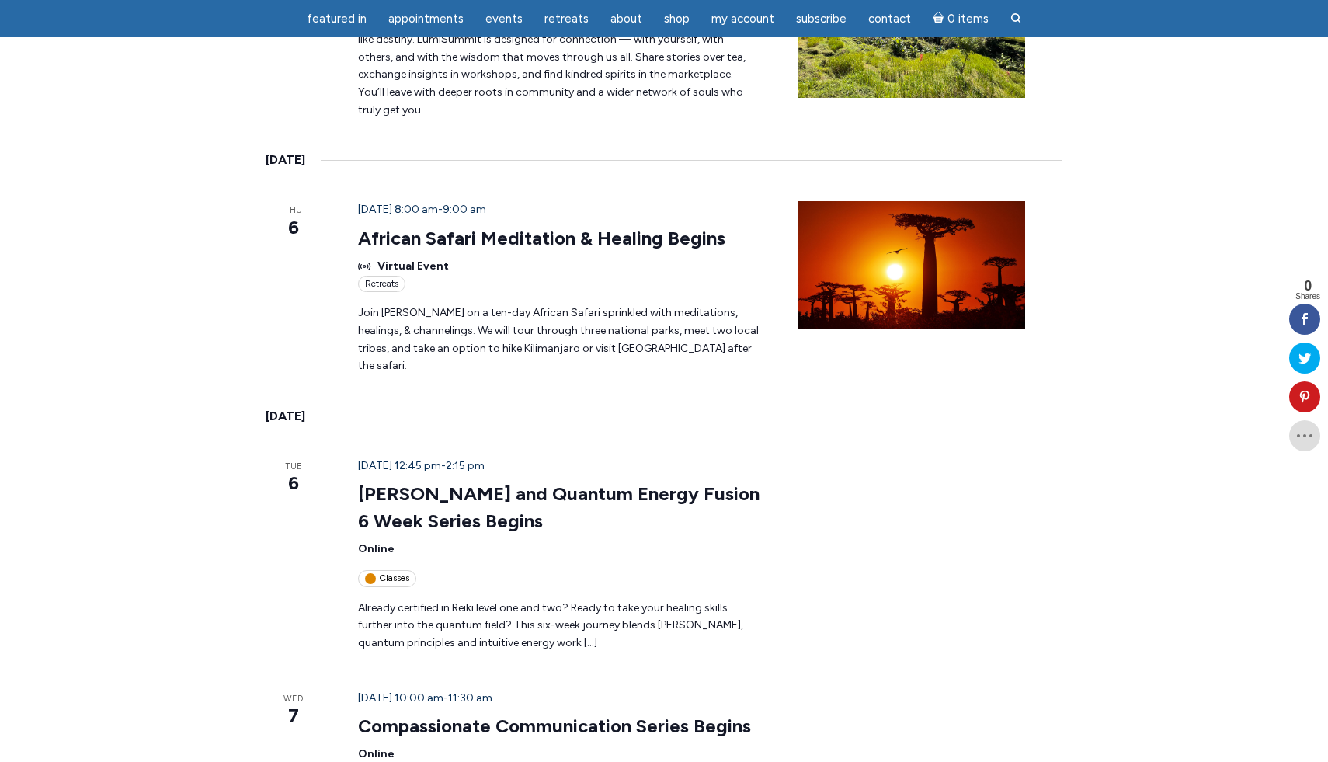
scroll to position [1803, 0]
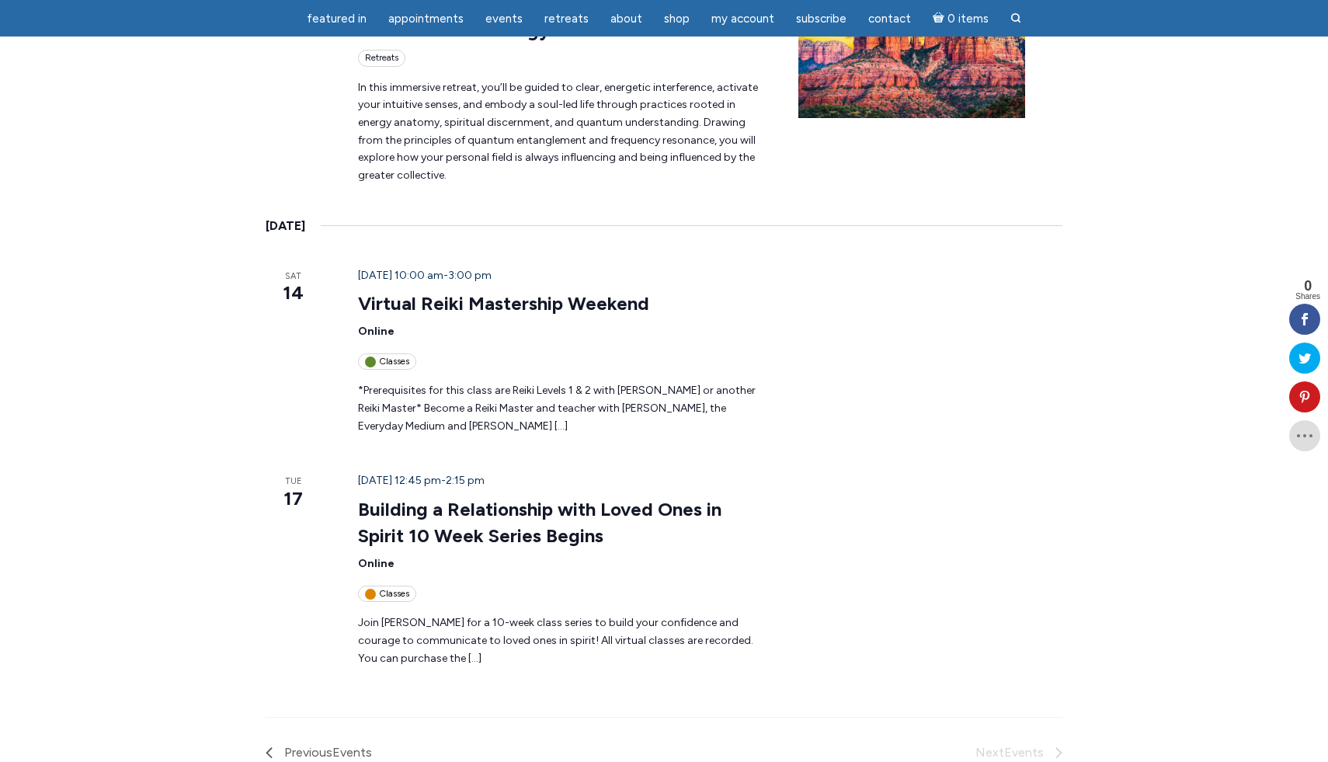
scroll to position [436, 0]
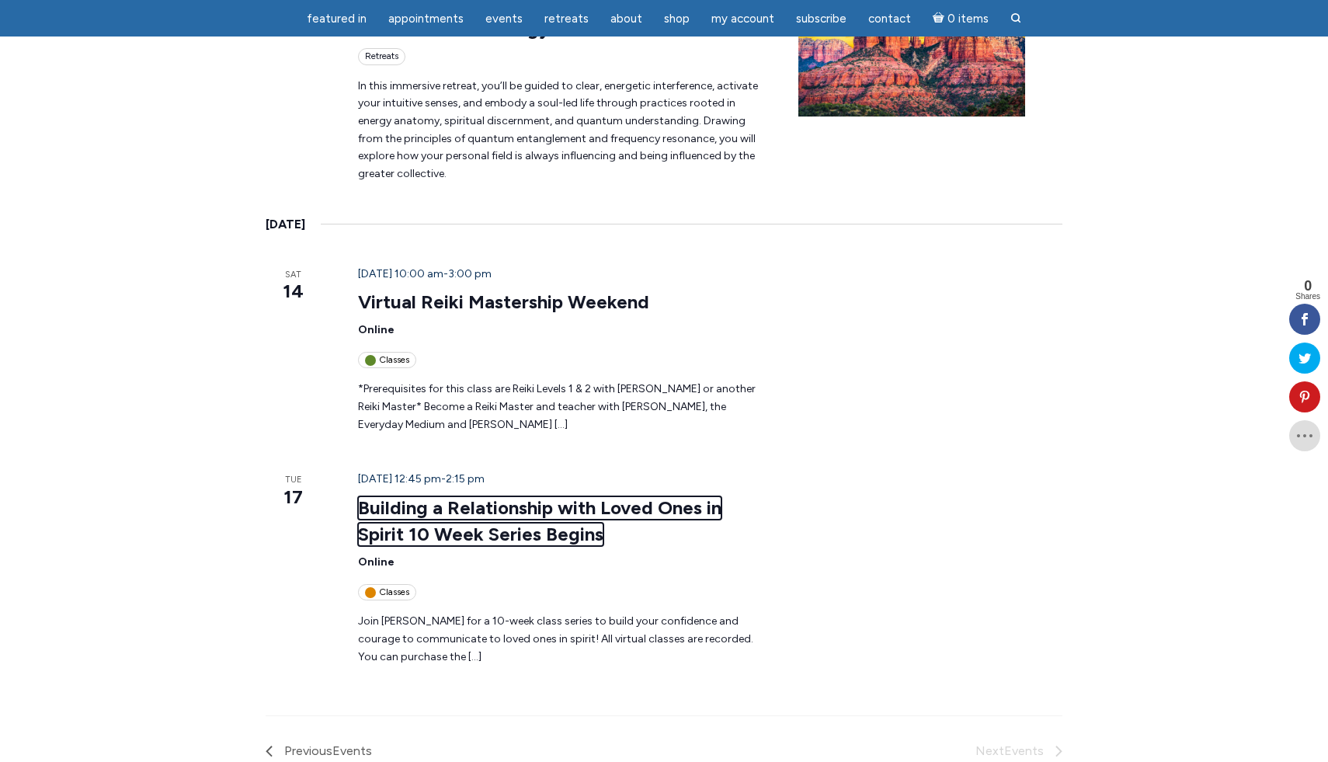
click at [561, 496] on link "Building a Relationship with Loved Ones in Spirit 10 Week Series Begins" at bounding box center [539, 521] width 363 height 50
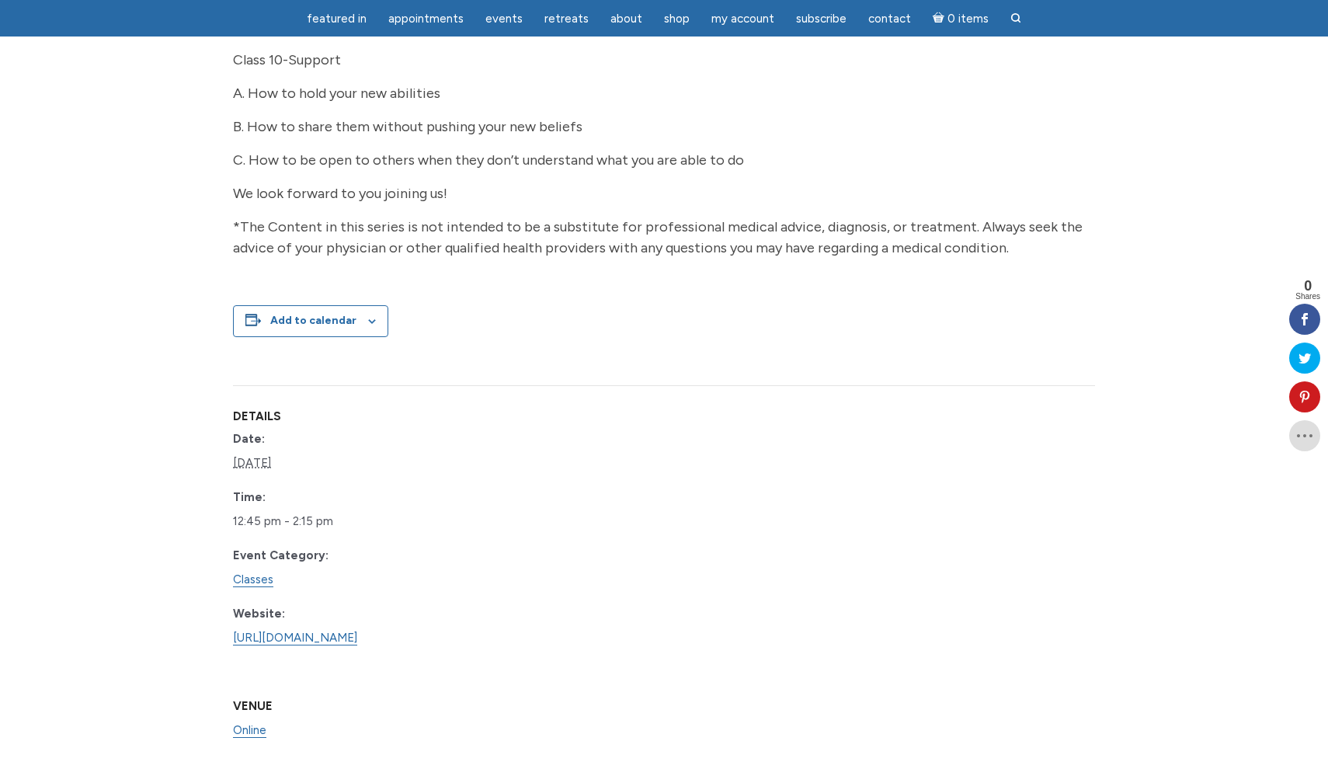
scroll to position [1869, 0]
click at [321, 326] on button "Add to calendar" at bounding box center [313, 319] width 86 height 13
click at [488, 336] on div "Add to calendar Google Calendar iCalendar Outlook 365 Outlook Live" at bounding box center [664, 320] width 862 height 32
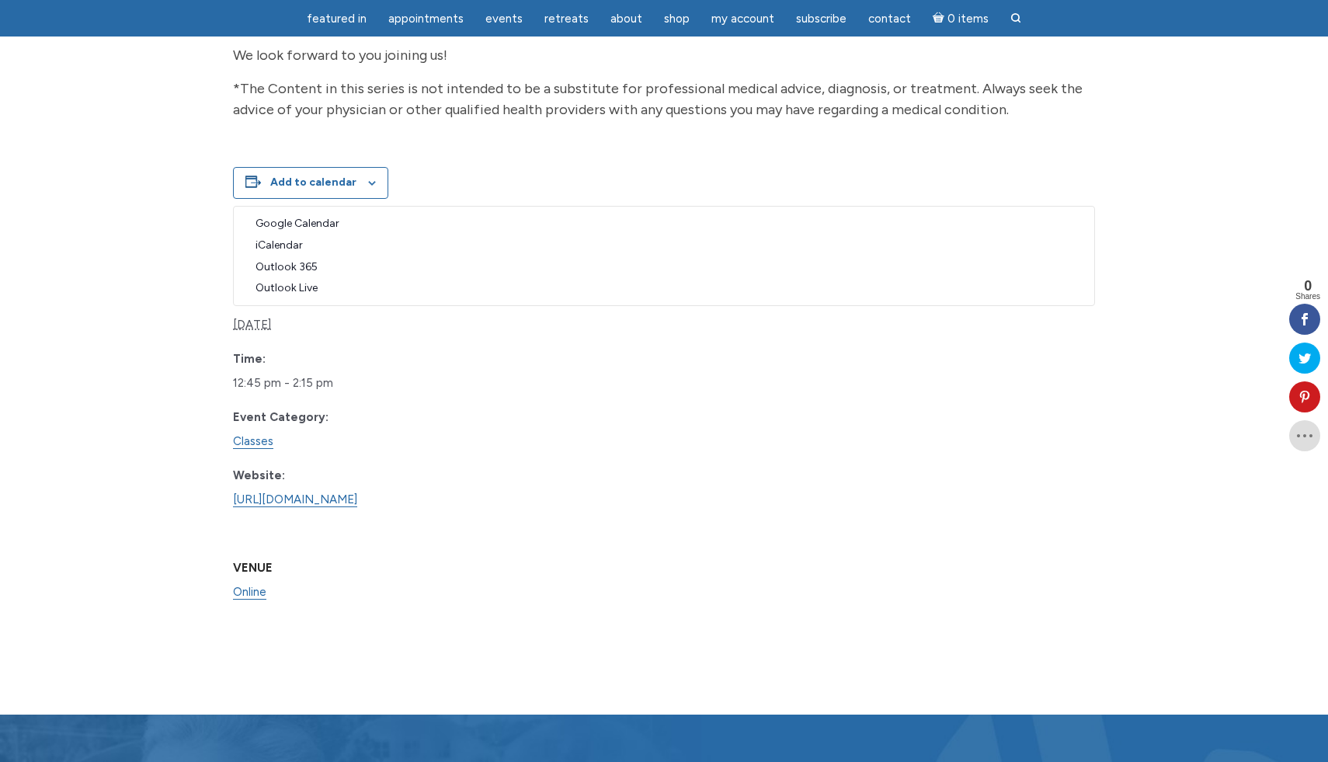
scroll to position [2004, 0]
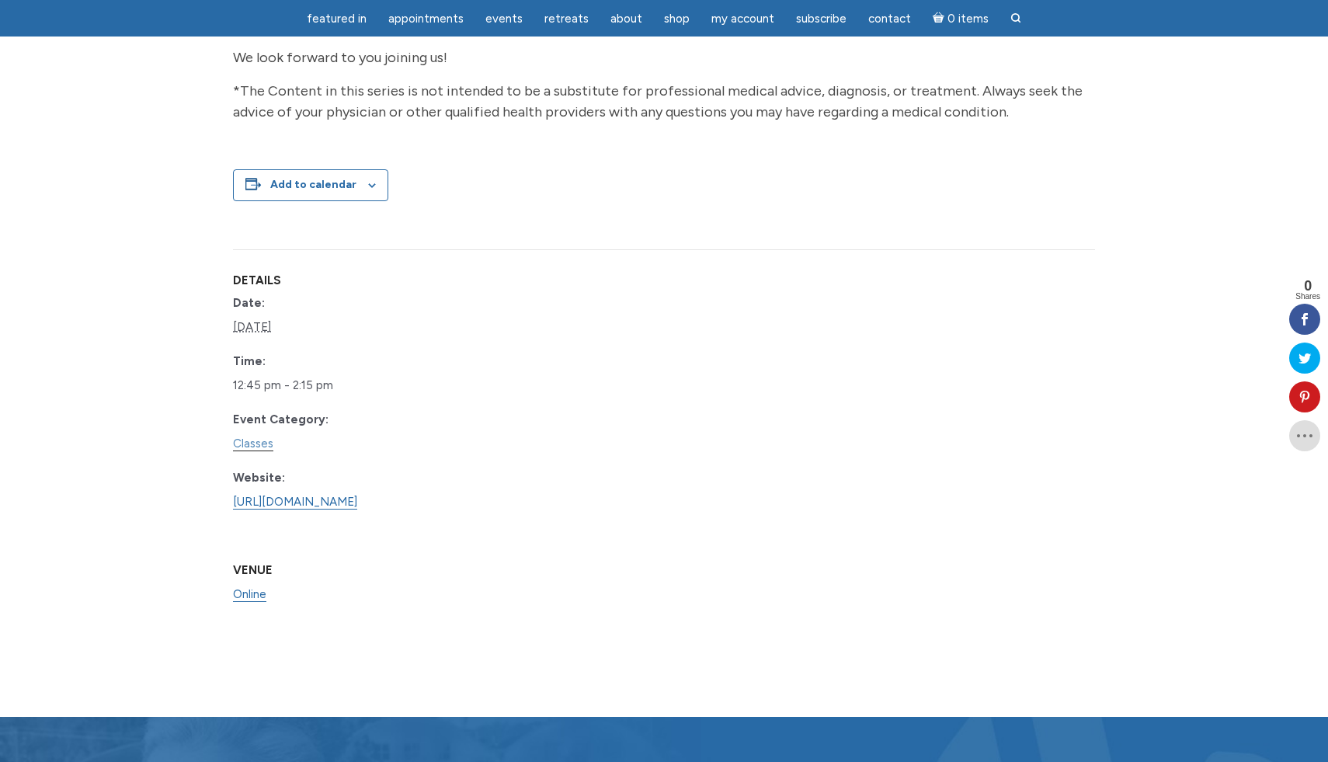
click at [255, 451] on link "Classes" at bounding box center [253, 443] width 40 height 15
click at [357, 509] on link "[URL][DOMAIN_NAME]" at bounding box center [295, 502] width 124 height 15
